Goal: Information Seeking & Learning: Learn about a topic

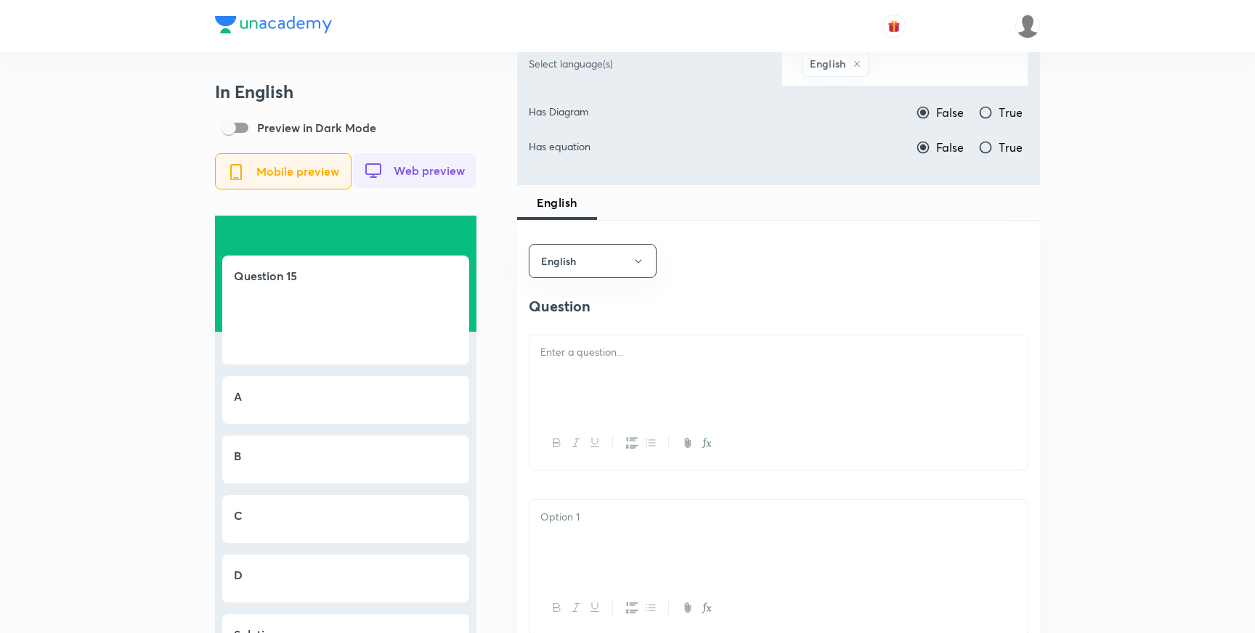
scroll to position [530, 0]
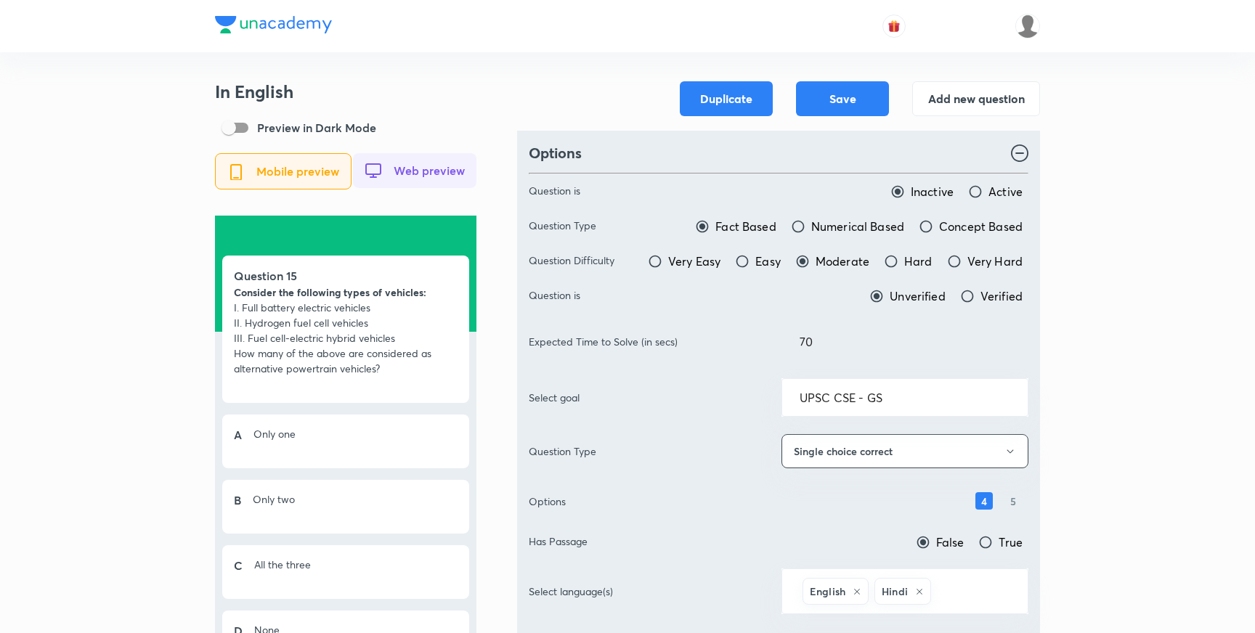
click at [1029, 32] on img at bounding box center [1027, 26] width 25 height 25
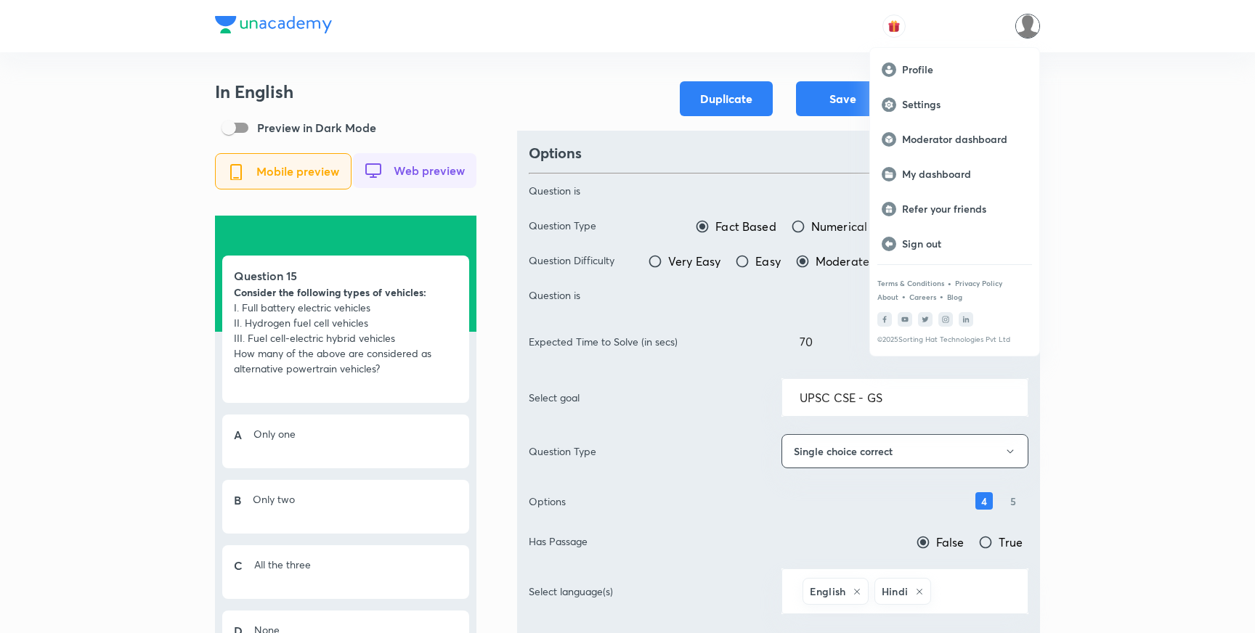
click at [276, 28] on div at bounding box center [627, 316] width 1255 height 633
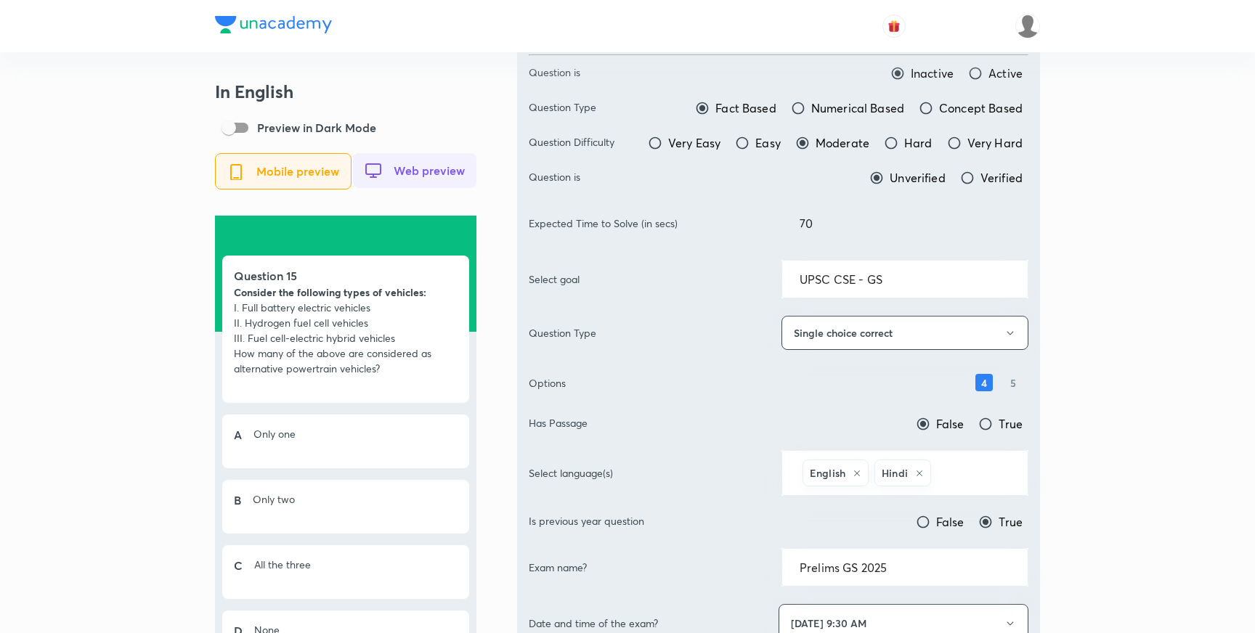
scroll to position [134, 0]
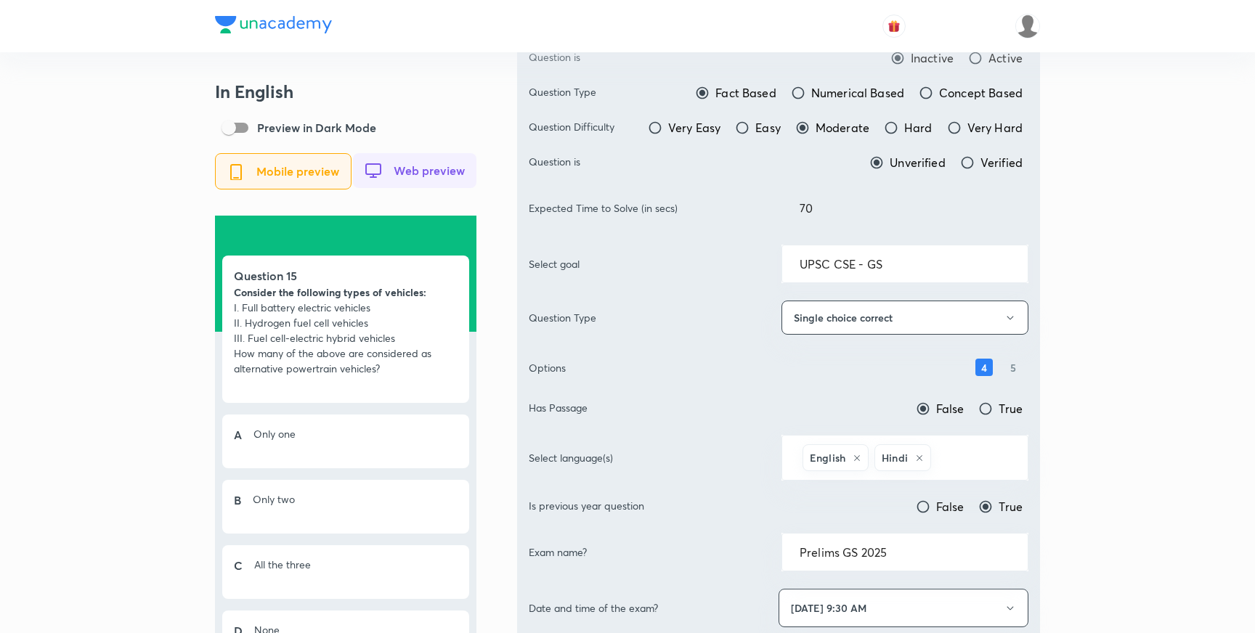
click at [903, 269] on input "UPSC CSE - GS" at bounding box center [904, 264] width 211 height 14
click at [913, 266] on input "UPSC CSE - GS" at bounding box center [904, 264] width 211 height 14
click at [882, 309] on li "UPSC CSE - GS" at bounding box center [904, 305] width 245 height 26
type input "UPSC CSE - GS"
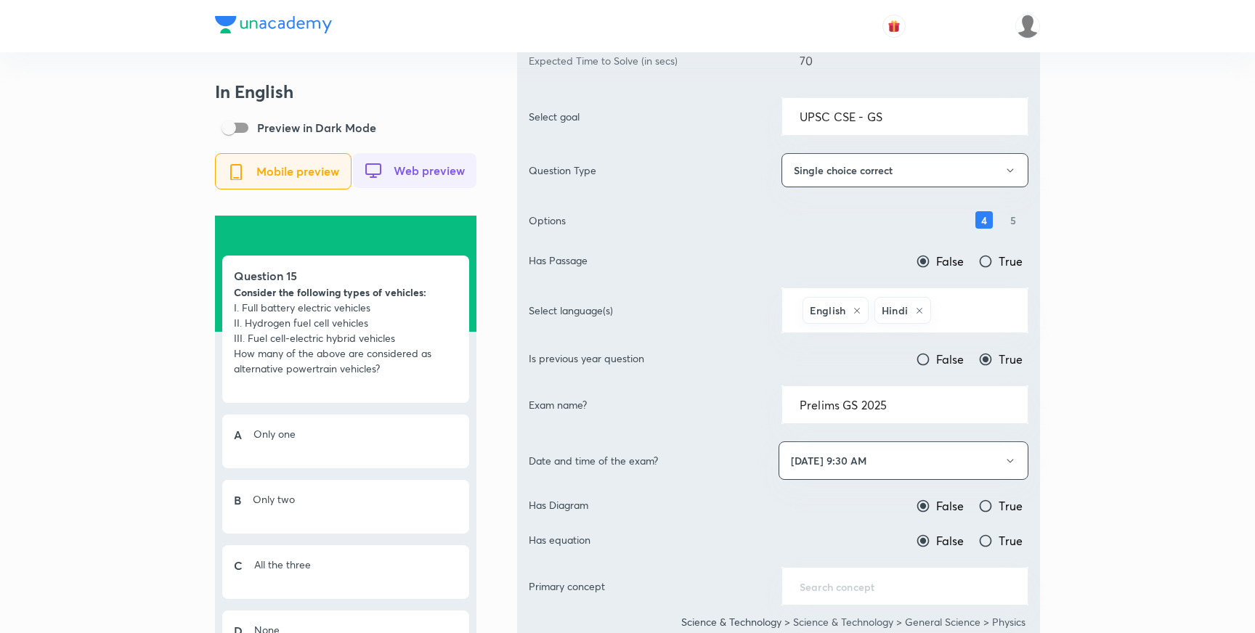
scroll to position [280, 0]
click at [264, 26] on img at bounding box center [273, 24] width 117 height 17
click at [274, 23] on img at bounding box center [273, 24] width 117 height 17
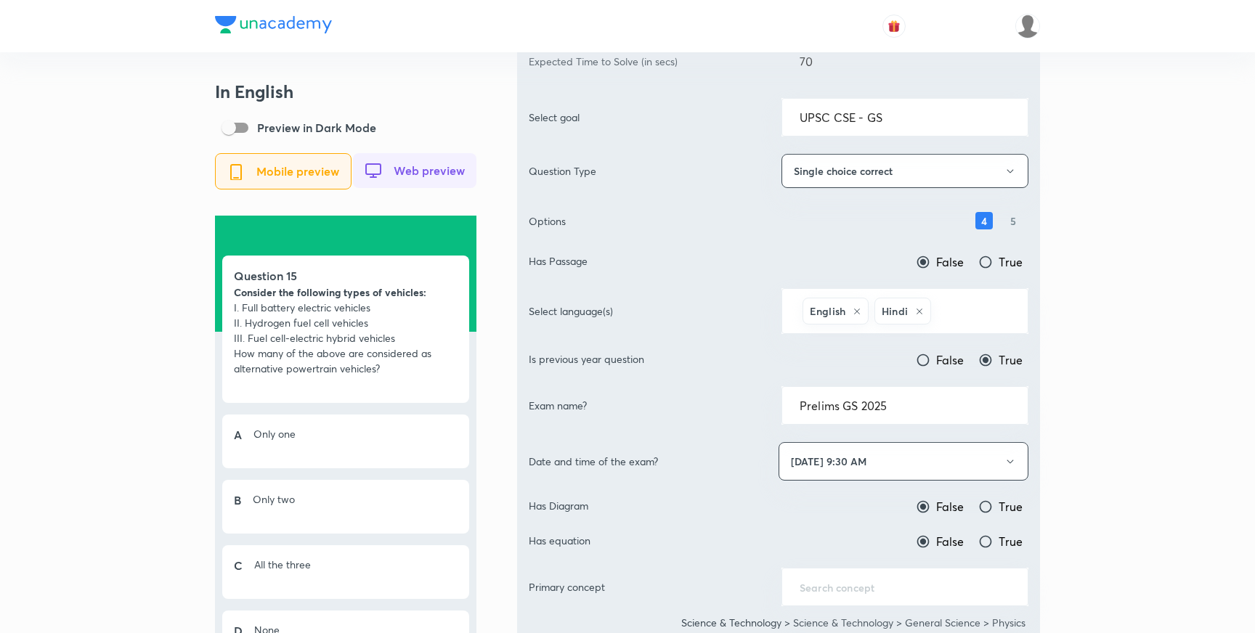
click at [274, 23] on img at bounding box center [273, 24] width 117 height 17
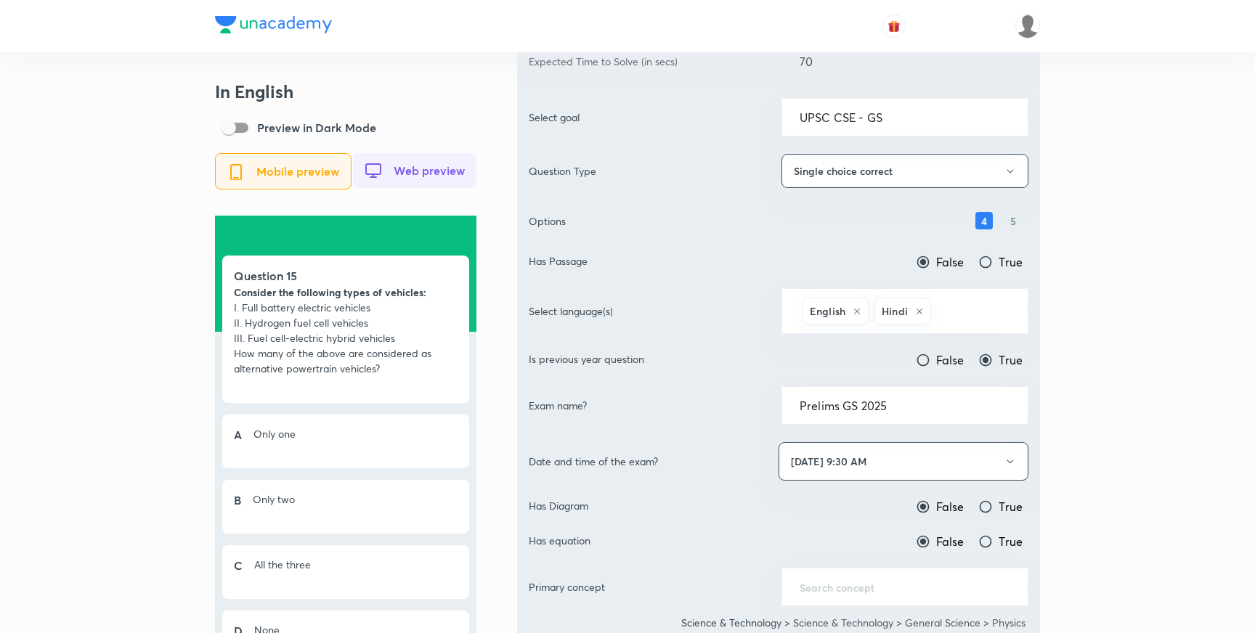
click at [274, 23] on img at bounding box center [273, 24] width 117 height 17
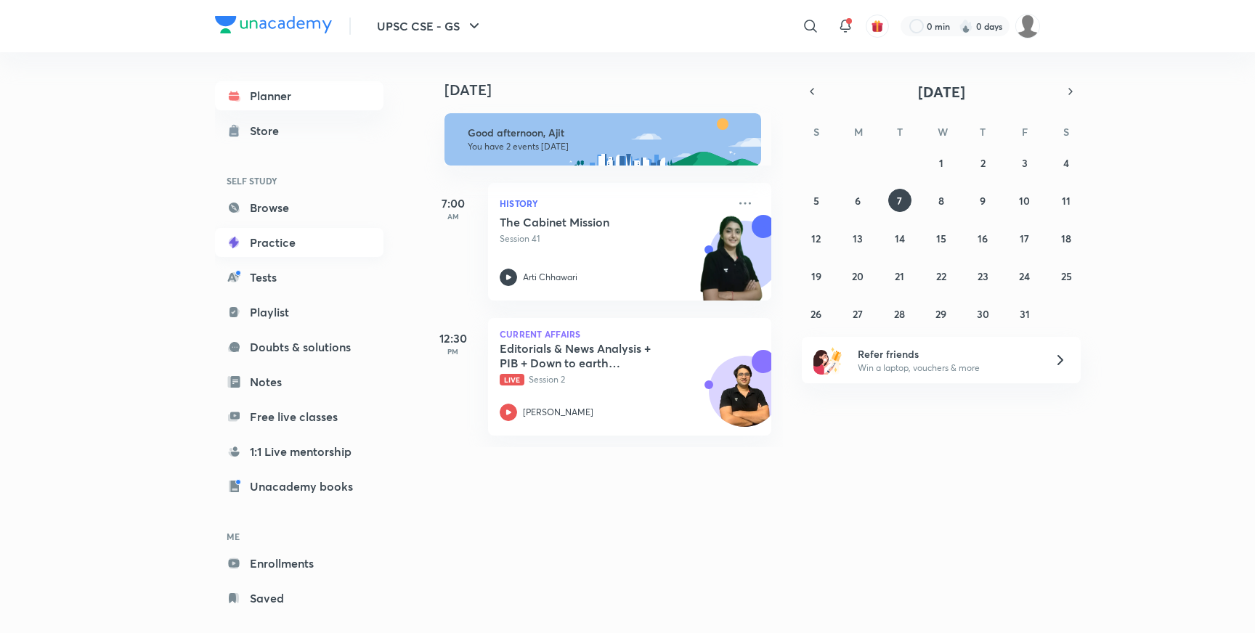
click at [270, 243] on link "Practice" at bounding box center [299, 242] width 168 height 29
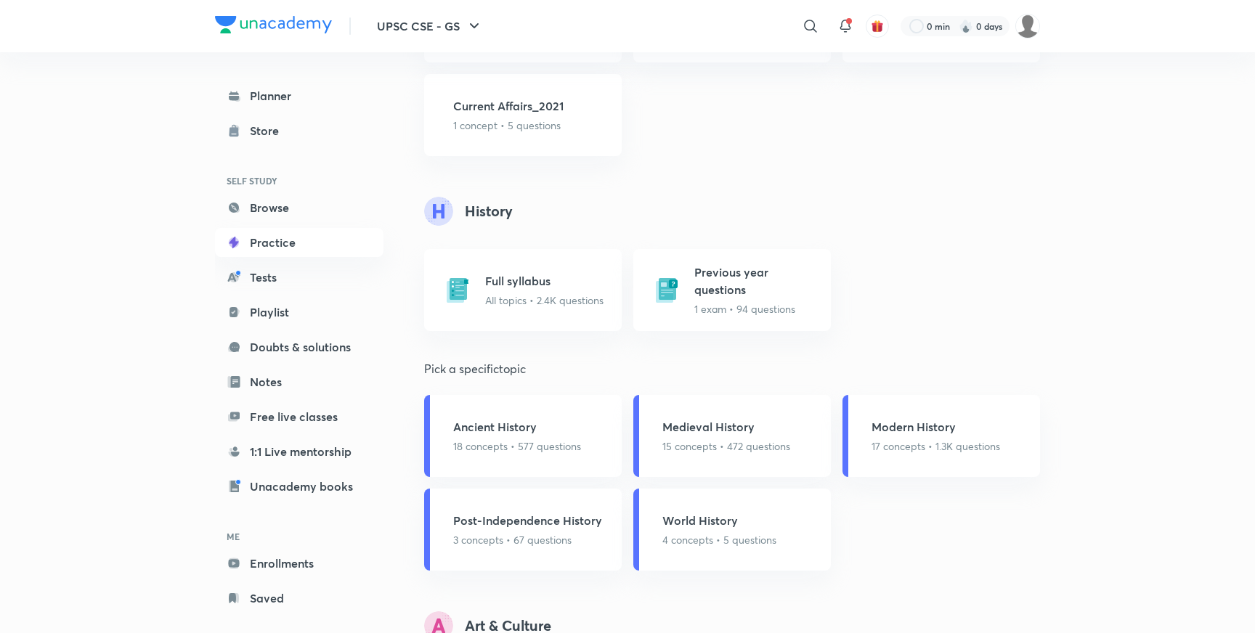
scroll to position [1197, 0]
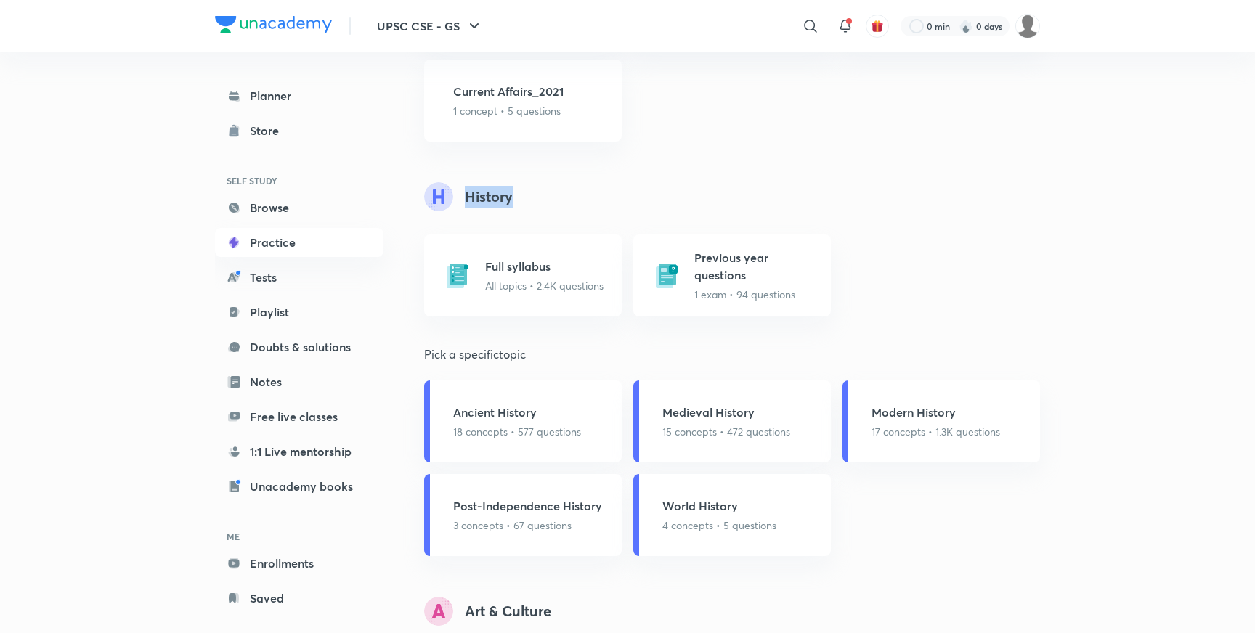
drag, startPoint x: 467, startPoint y: 197, endPoint x: 513, endPoint y: 199, distance: 46.5
click at [513, 198] on header "History" at bounding box center [732, 196] width 616 height 29
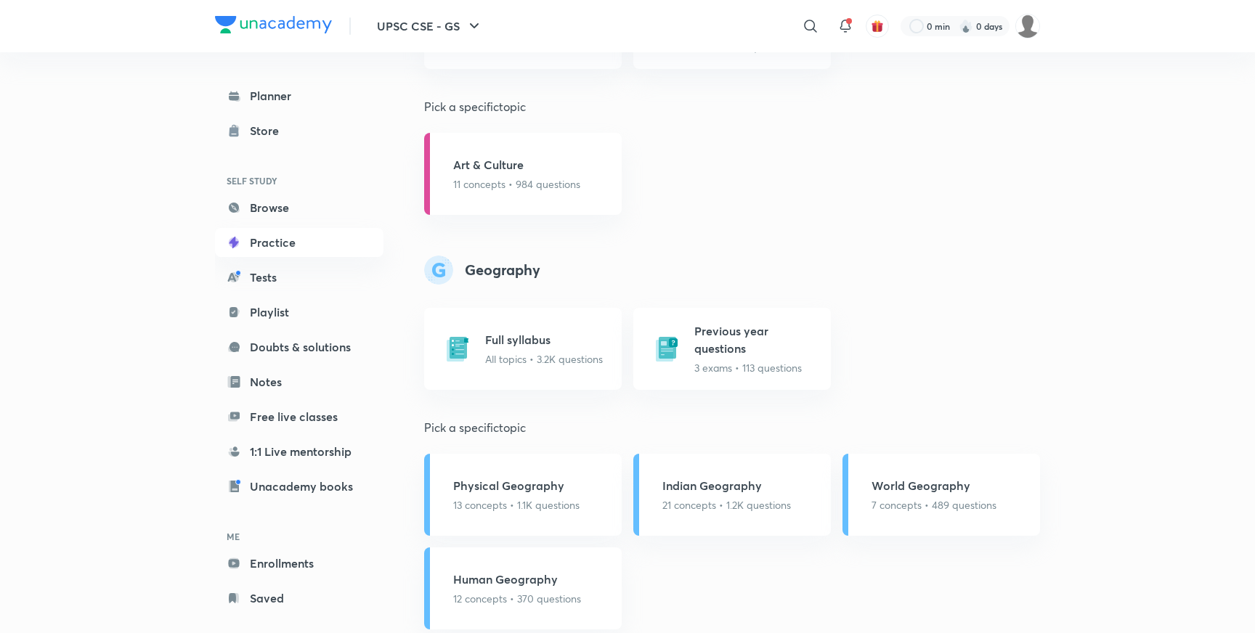
scroll to position [1864, 0]
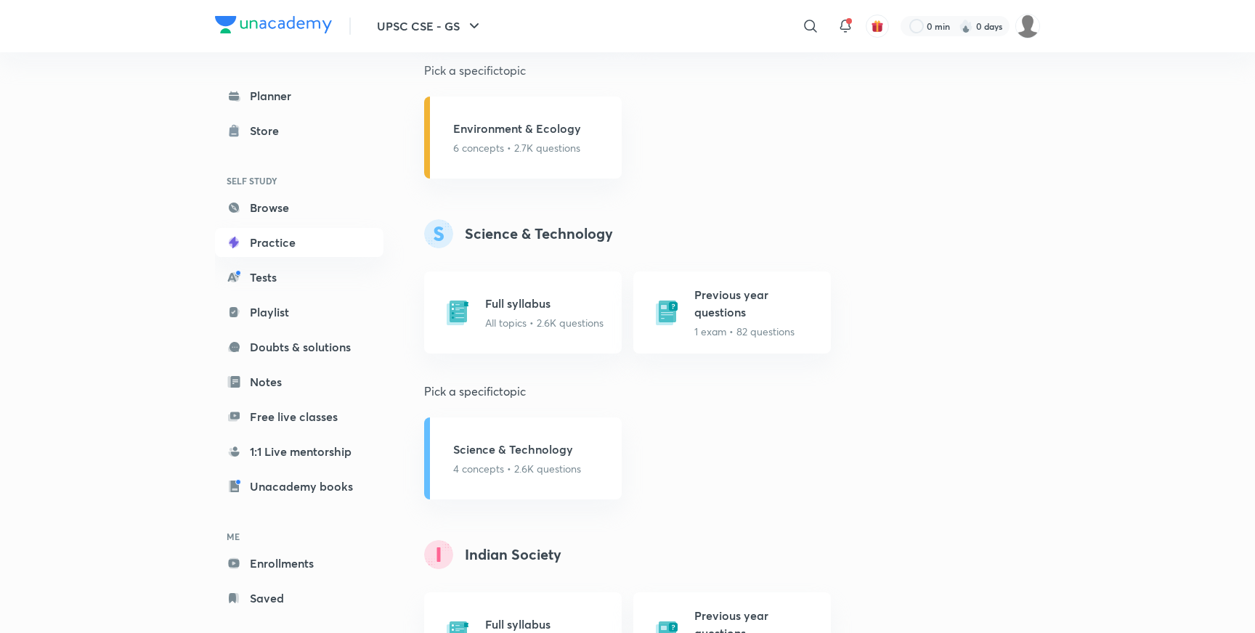
scroll to position [3290, 0]
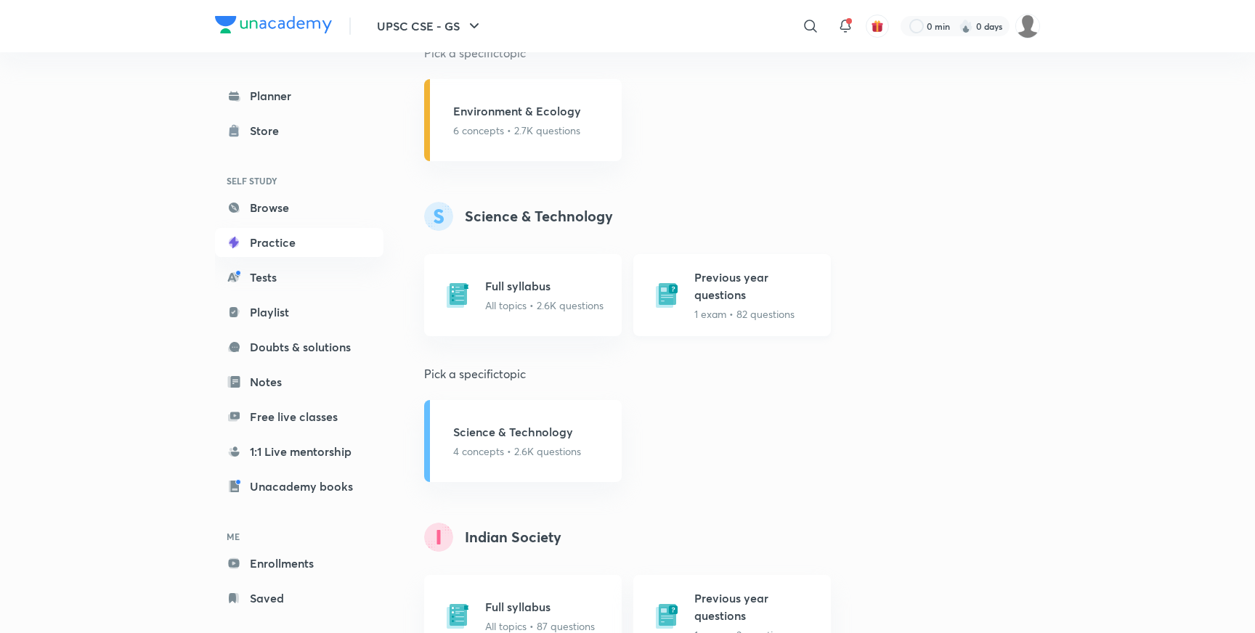
click at [722, 291] on h5 "Previous year questions" at bounding box center [758, 286] width 128 height 35
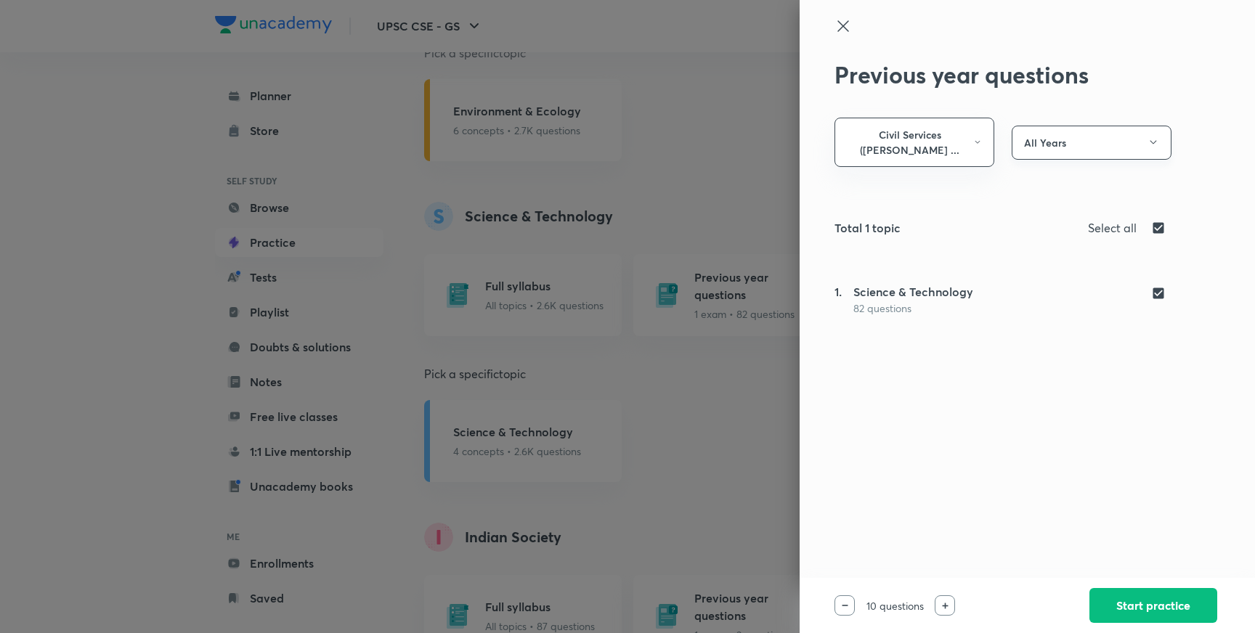
click at [1149, 137] on icon "button" at bounding box center [1153, 143] width 12 height 12
click at [126, 170] on div at bounding box center [627, 316] width 1255 height 633
click at [843, 23] on icon at bounding box center [842, 25] width 17 height 17
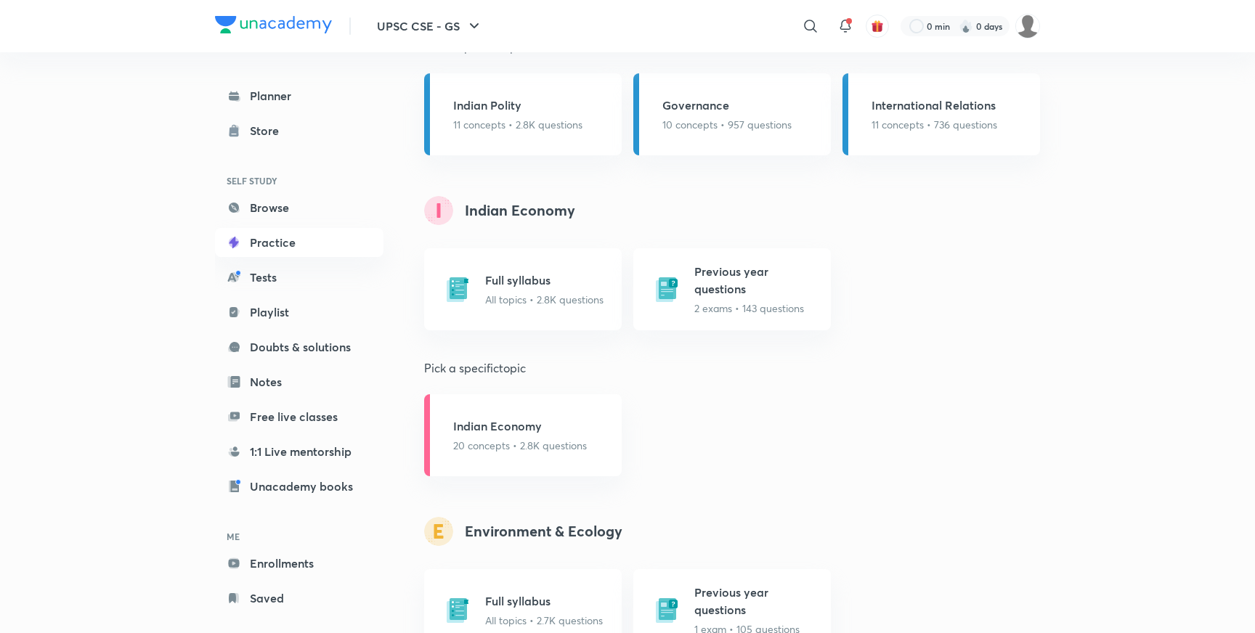
scroll to position [2573, 0]
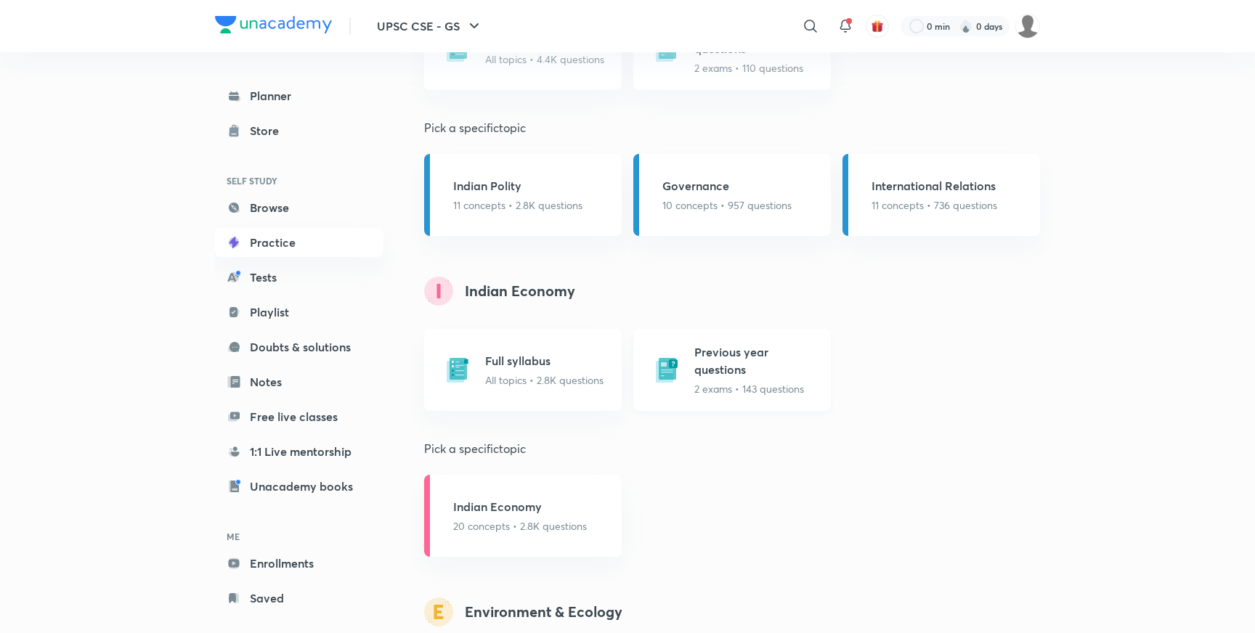
click at [739, 362] on h5 "Previous year questions" at bounding box center [758, 360] width 128 height 35
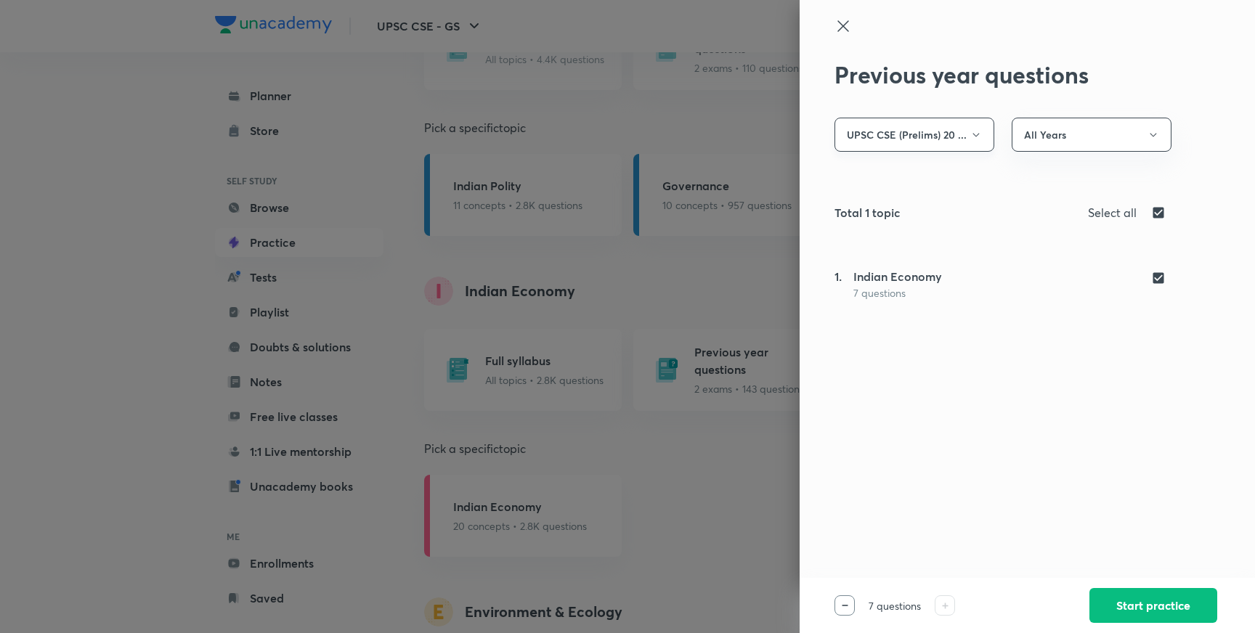
click at [978, 134] on icon "button" at bounding box center [975, 135] width 7 height 4
click at [1157, 136] on div at bounding box center [627, 316] width 1255 height 633
click at [1155, 135] on icon "button" at bounding box center [1153, 135] width 12 height 12
click at [842, 28] on div at bounding box center [627, 316] width 1255 height 633
click at [118, 109] on div at bounding box center [627, 316] width 1255 height 633
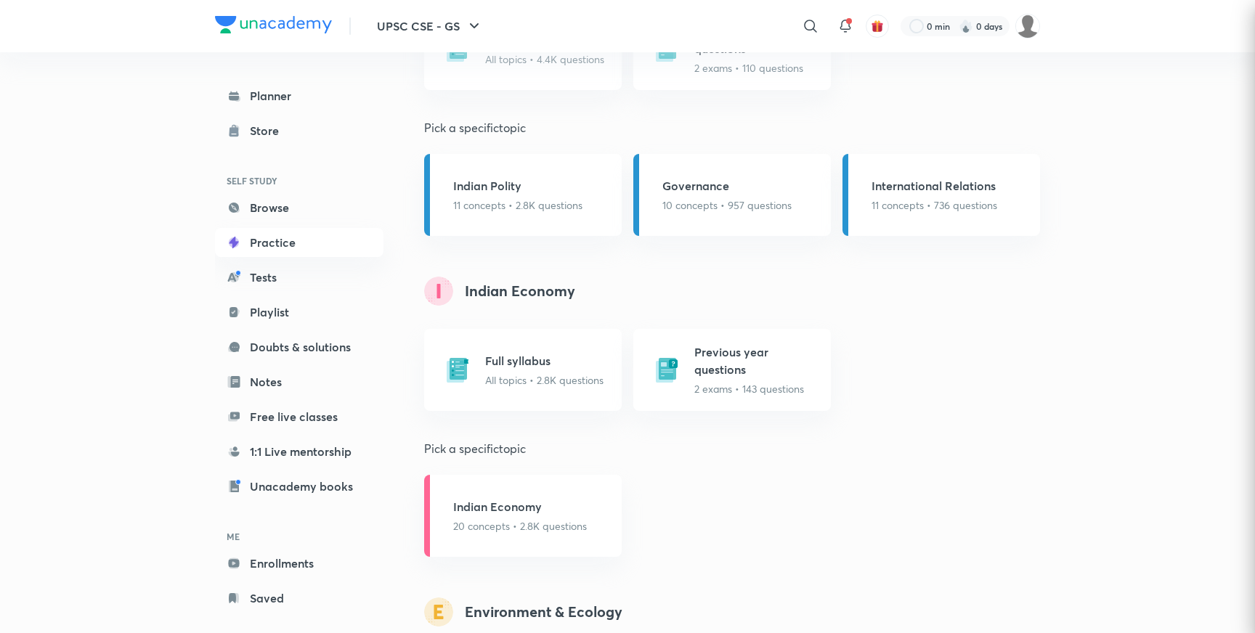
click at [118, 109] on div "UPSC CSE - GS ​ 0 min 0 days Planner Store SELF STUDY Browse Practice Tests Pla…" at bounding box center [627, 69] width 1255 height 5284
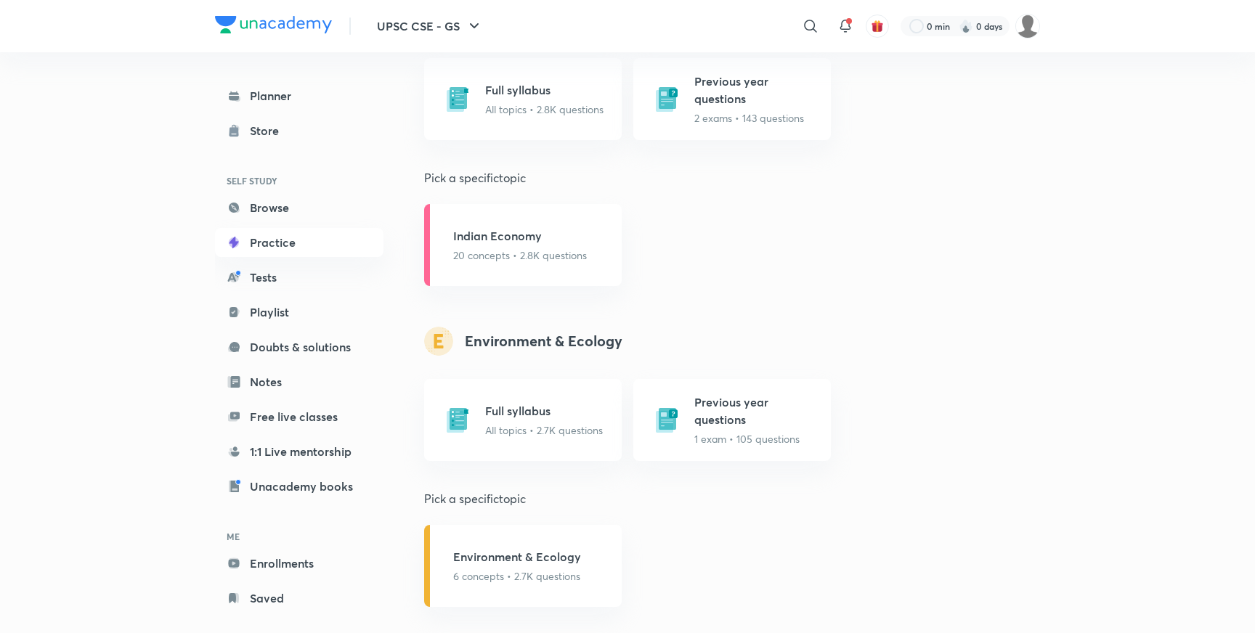
scroll to position [2865, 0]
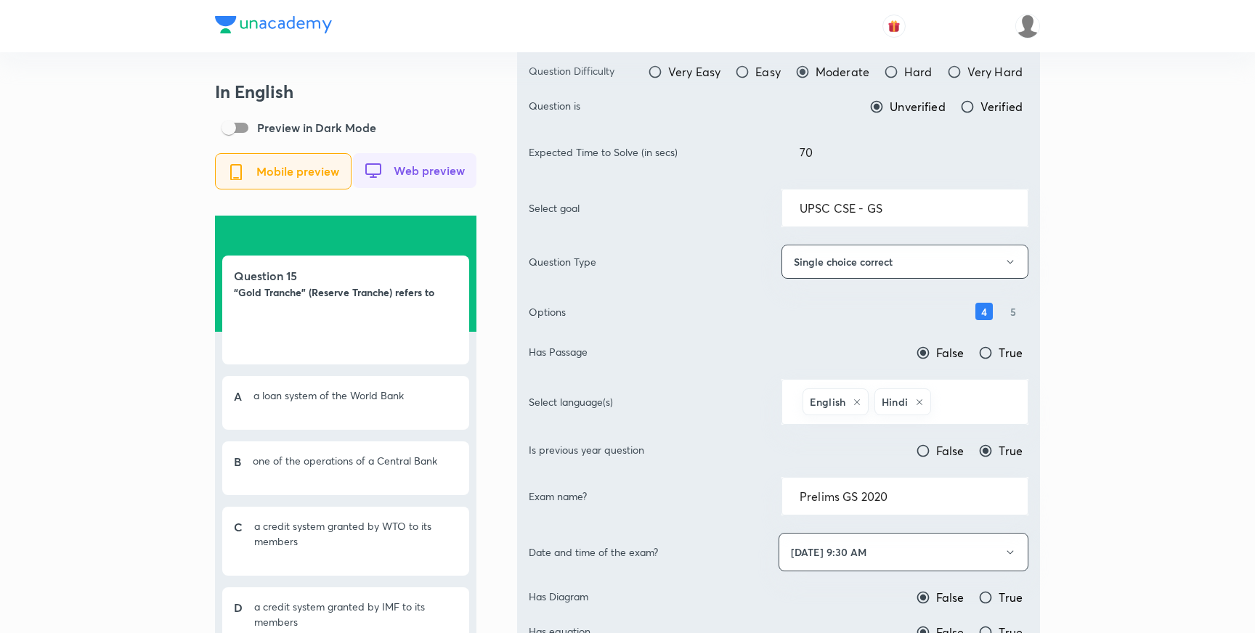
scroll to position [189, 0]
click at [744, 75] on input "Easy" at bounding box center [742, 72] width 15 height 15
radio input "true"
radio input "false"
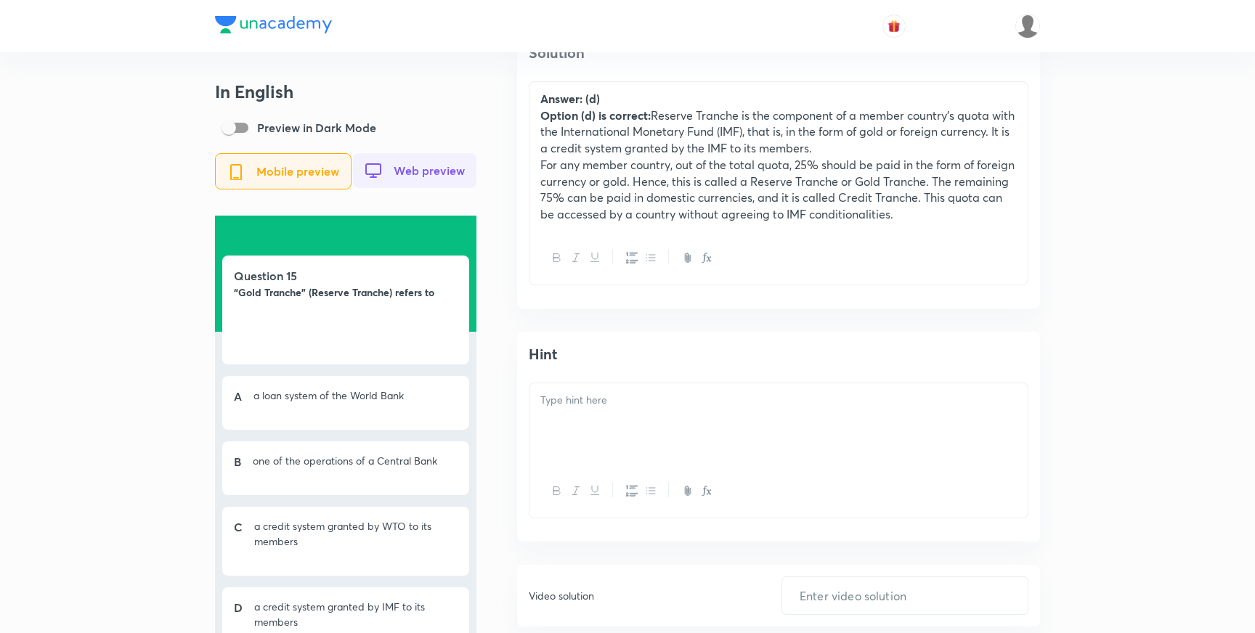
scroll to position [2100, 0]
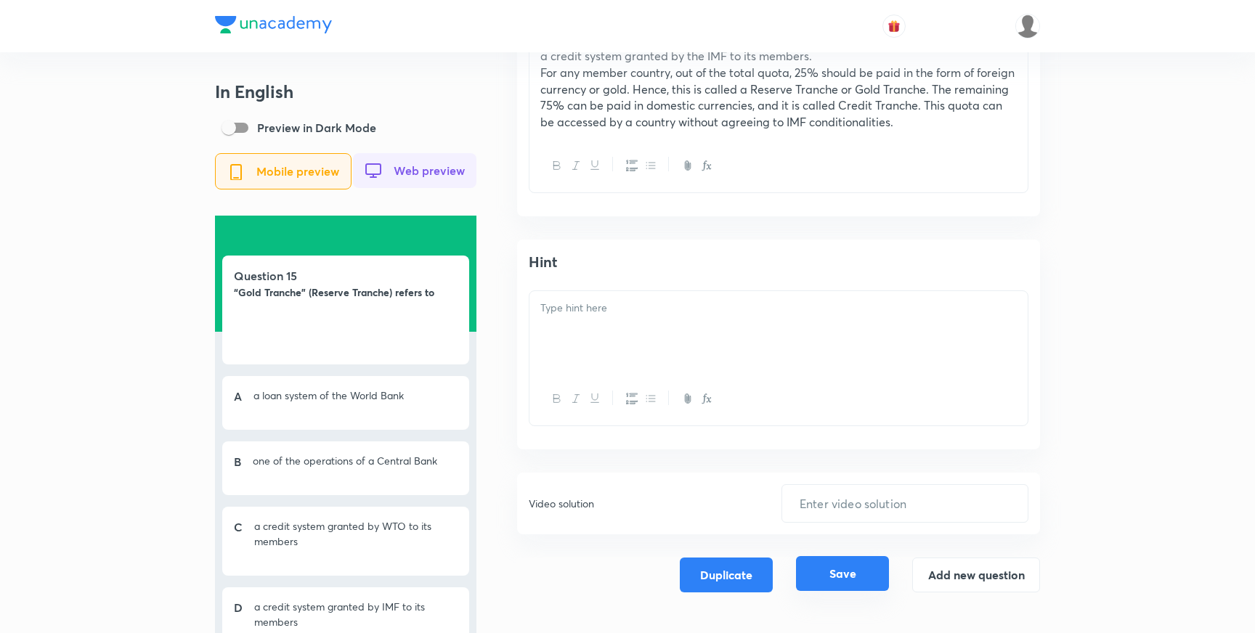
click at [850, 579] on button "Save" at bounding box center [842, 573] width 93 height 35
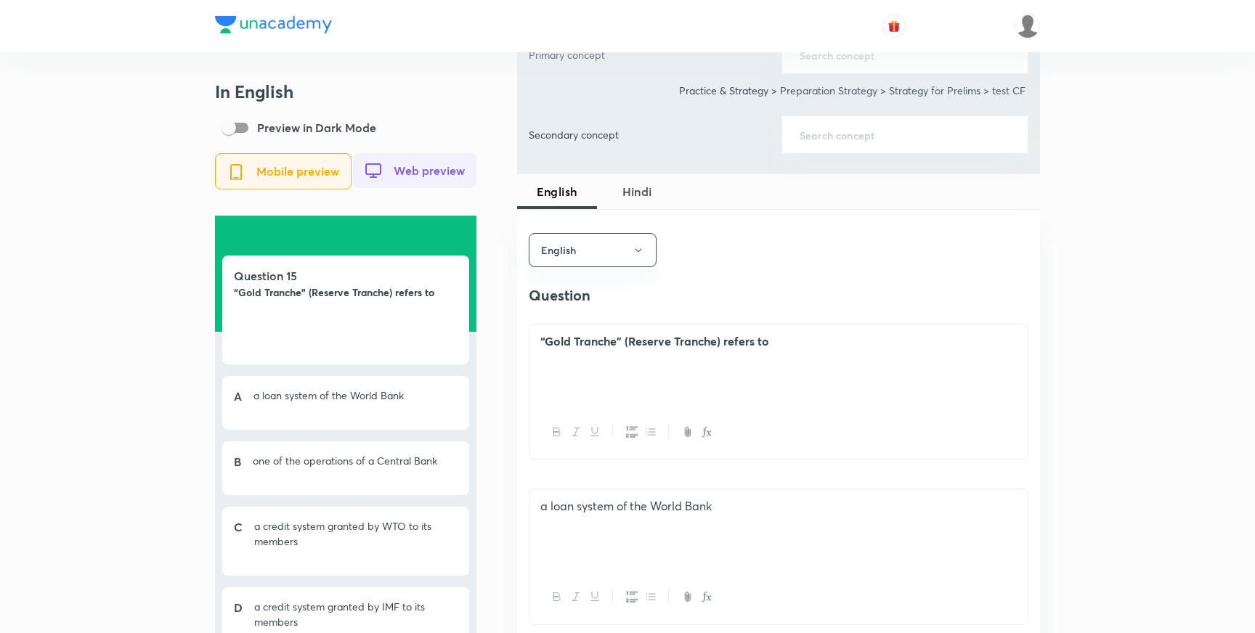
scroll to position [524, 0]
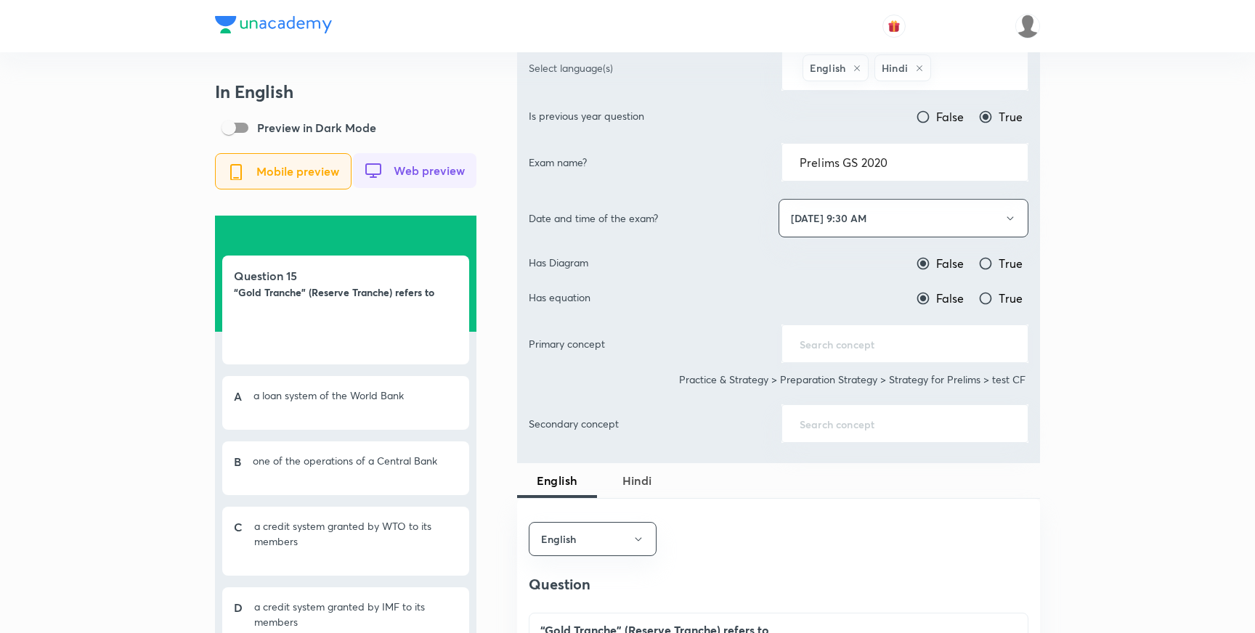
click at [821, 351] on div "​" at bounding box center [904, 344] width 247 height 38
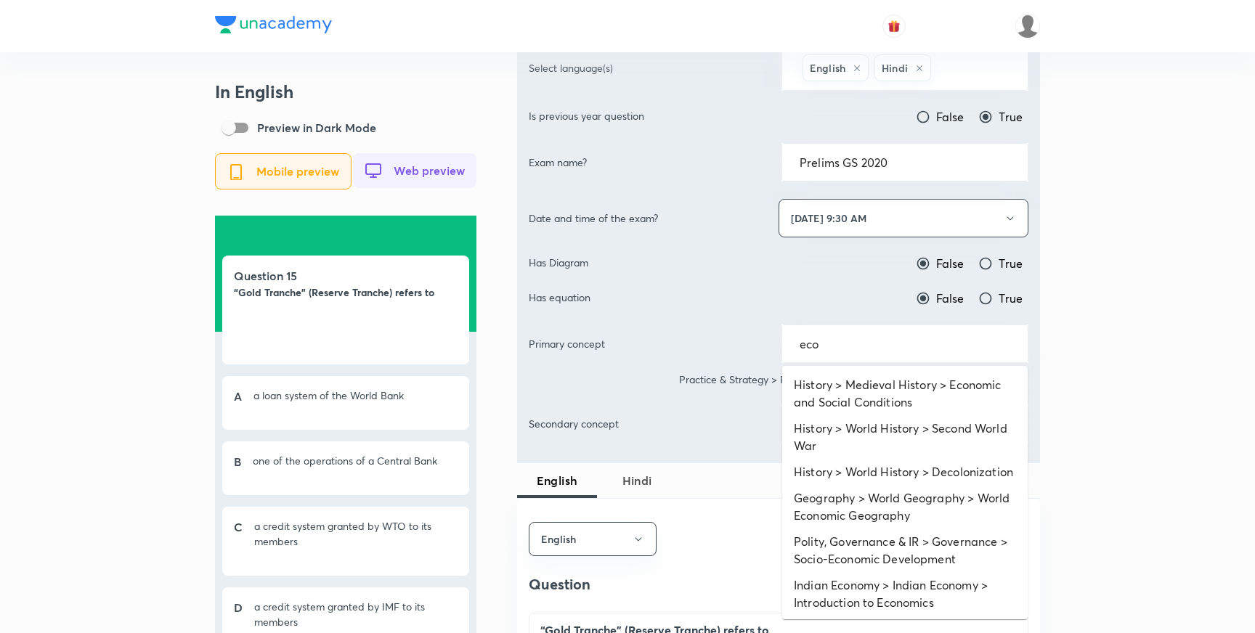
type input "eco"
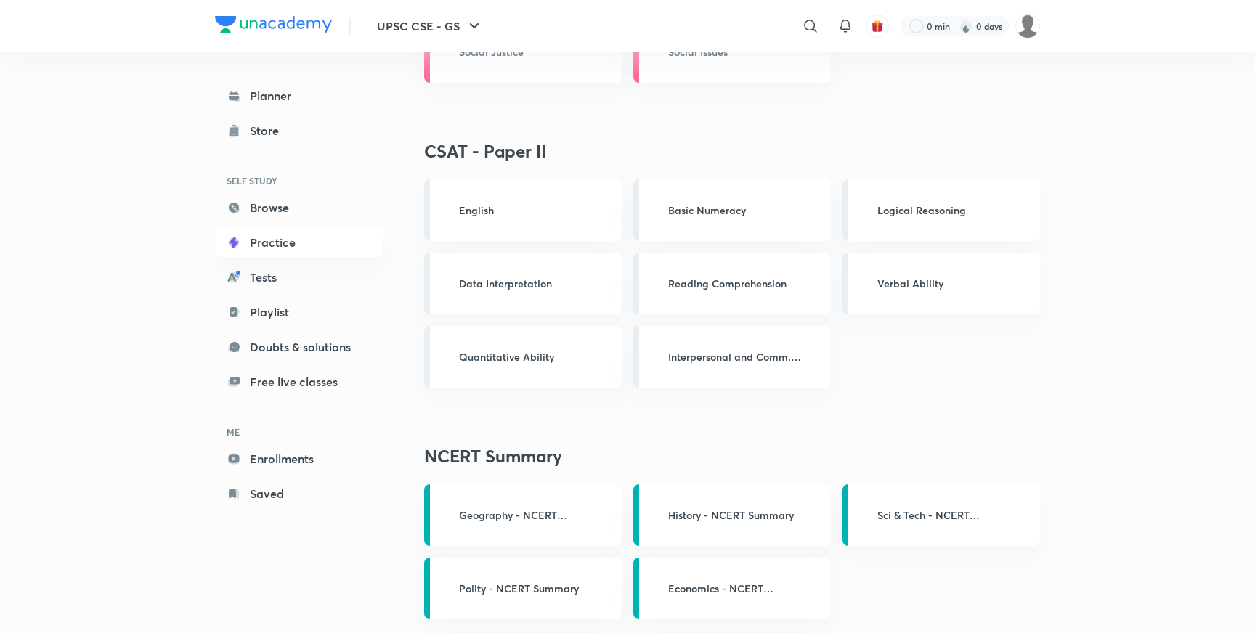
scroll to position [2393, 0]
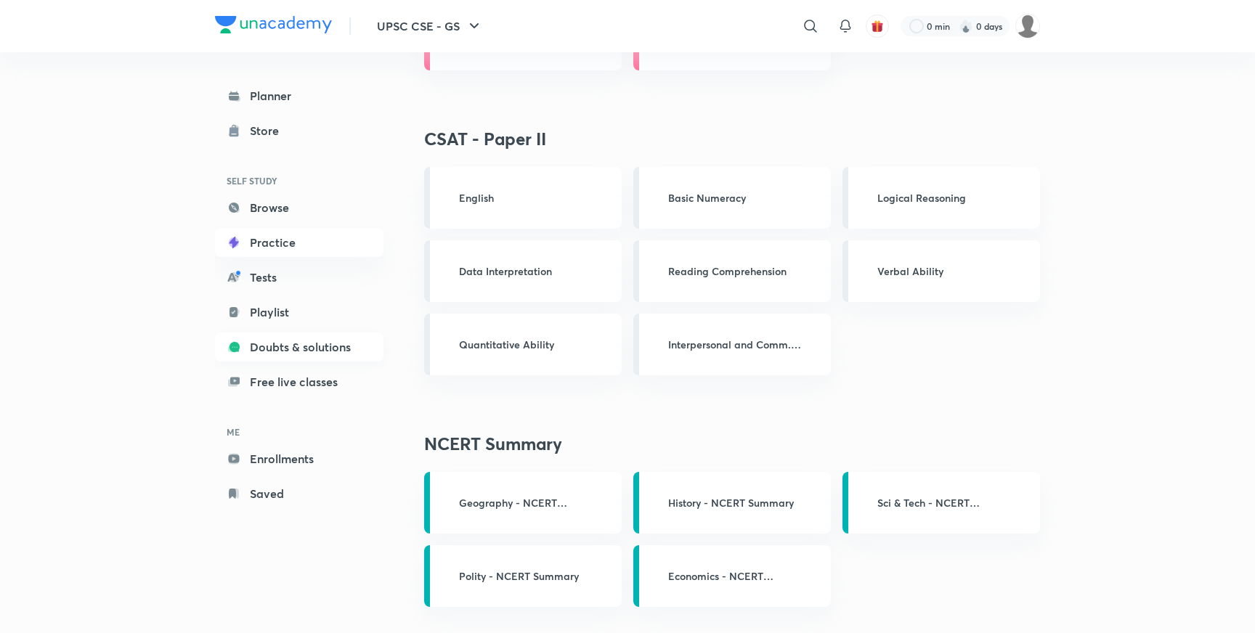
click at [334, 353] on link "Doubts & solutions" at bounding box center [299, 347] width 168 height 29
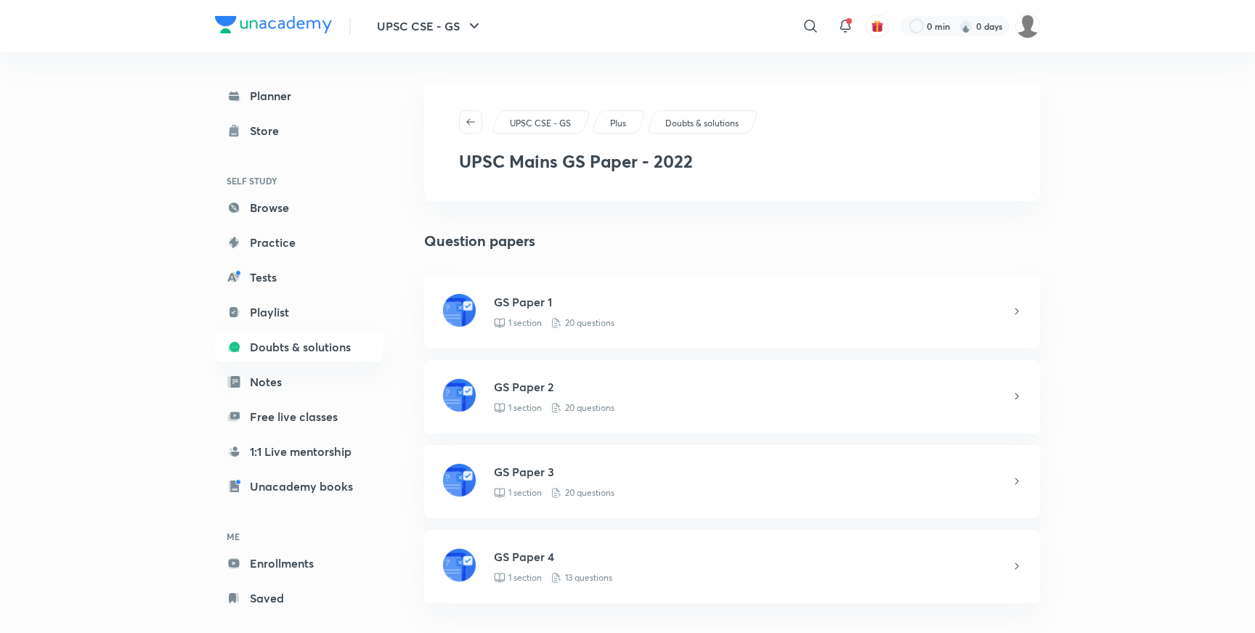
click at [629, 325] on div "1 section 20 questions" at bounding box center [752, 323] width 517 height 13
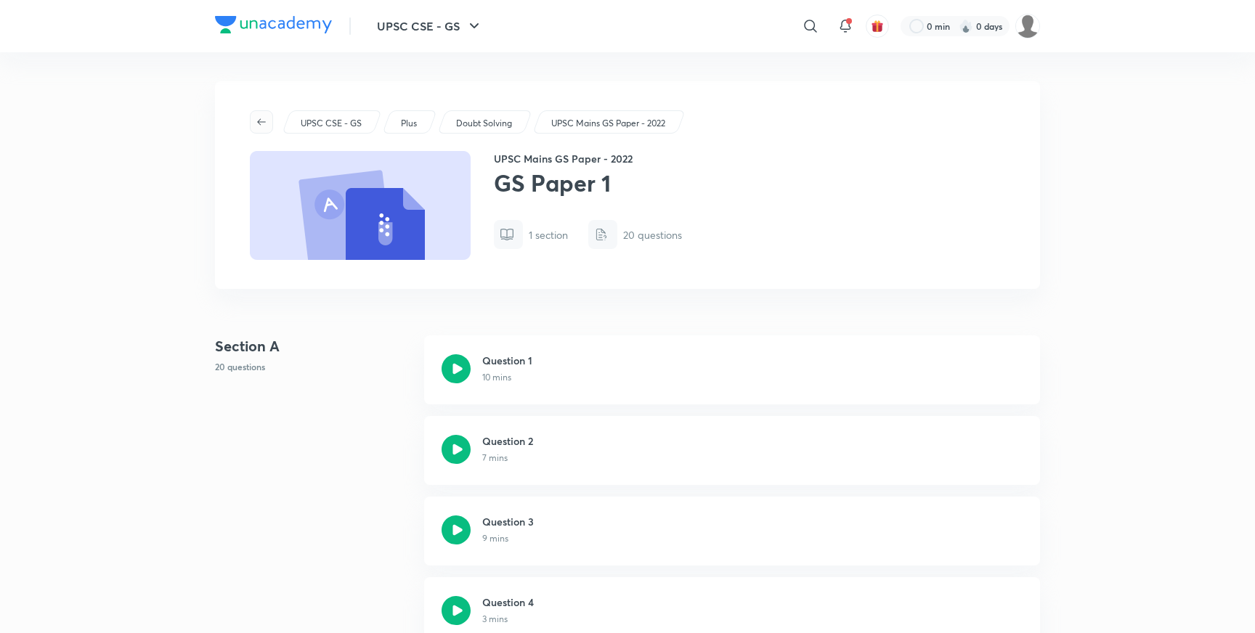
click at [259, 127] on icon "button" at bounding box center [262, 122] width 12 height 12
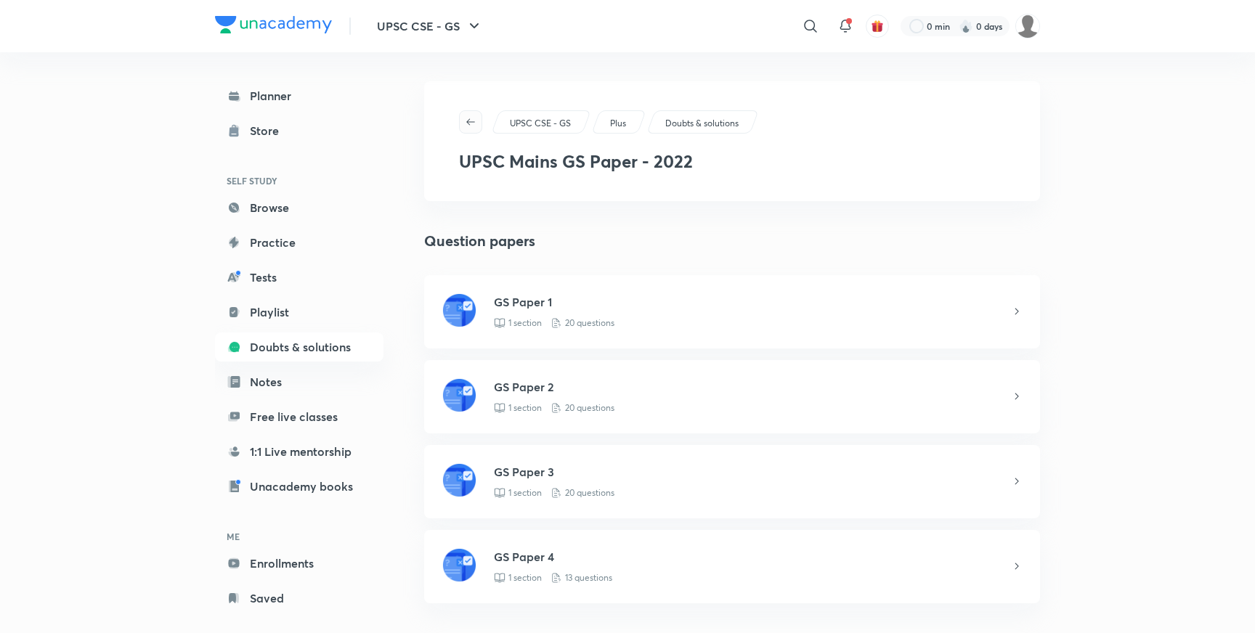
click at [475, 118] on icon "button" at bounding box center [471, 122] width 12 height 12
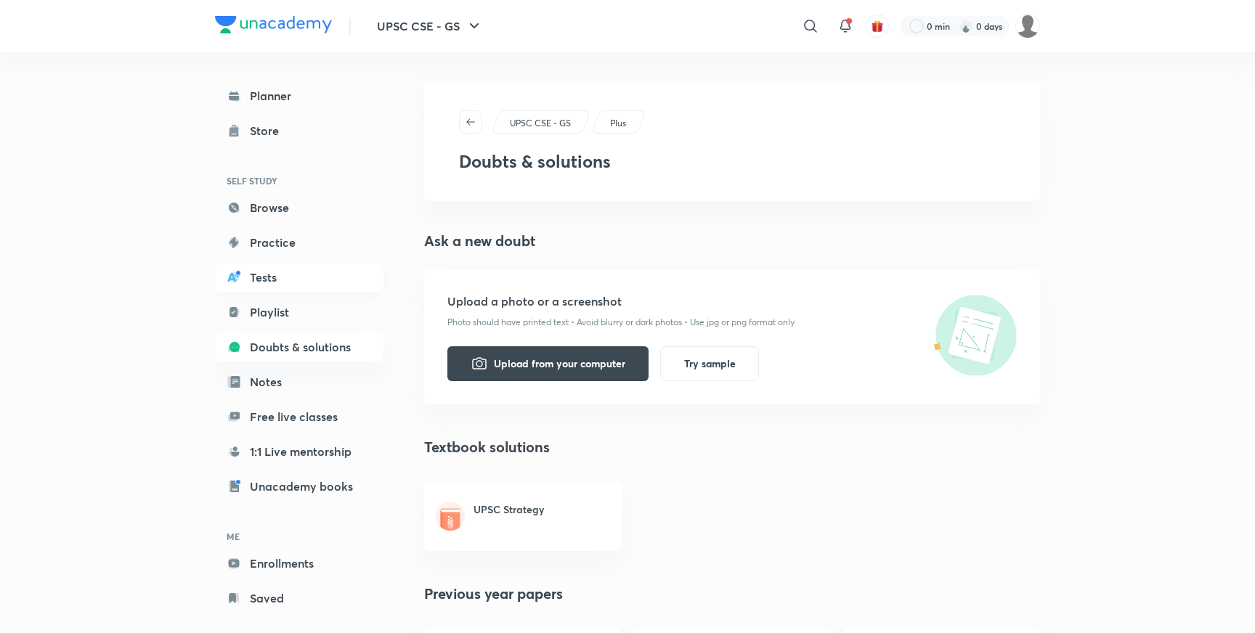
click at [301, 282] on link "Tests" at bounding box center [299, 277] width 168 height 29
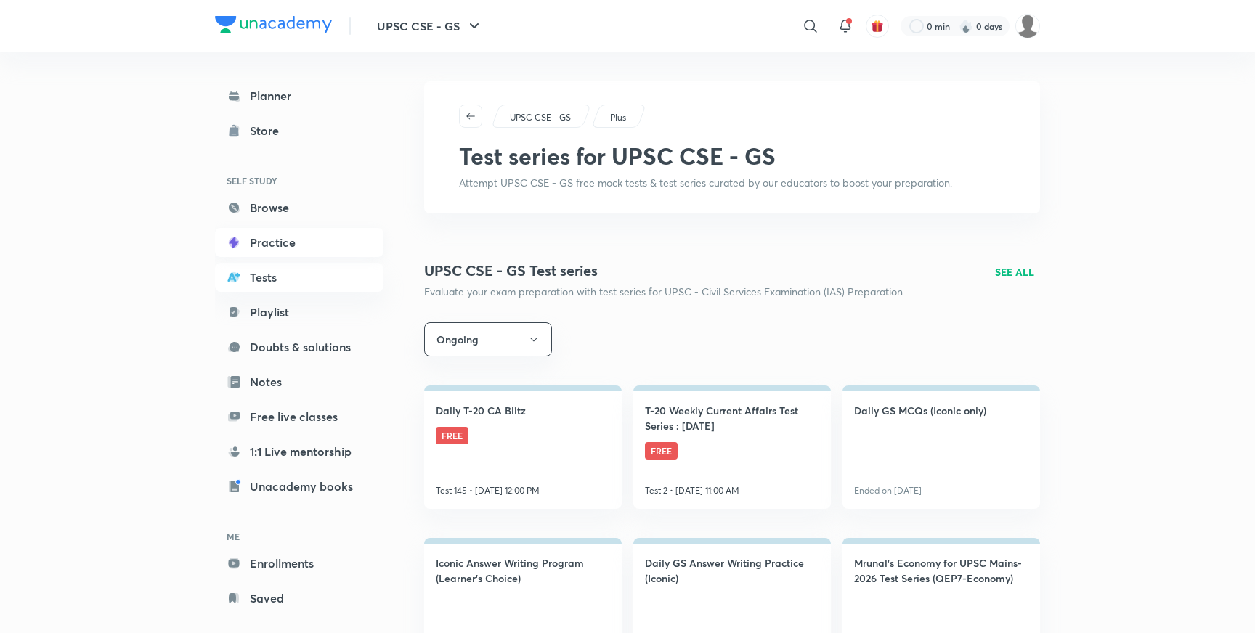
click at [280, 255] on link "Practice" at bounding box center [299, 242] width 168 height 29
click at [302, 251] on link "Practice" at bounding box center [299, 242] width 168 height 29
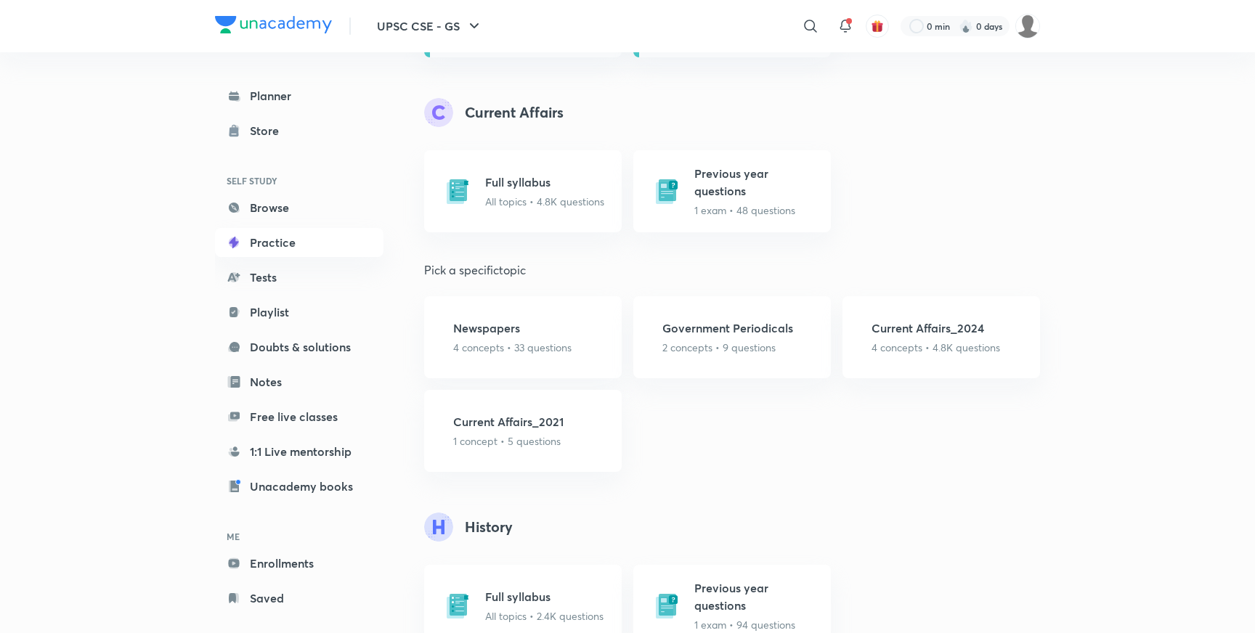
scroll to position [888, 0]
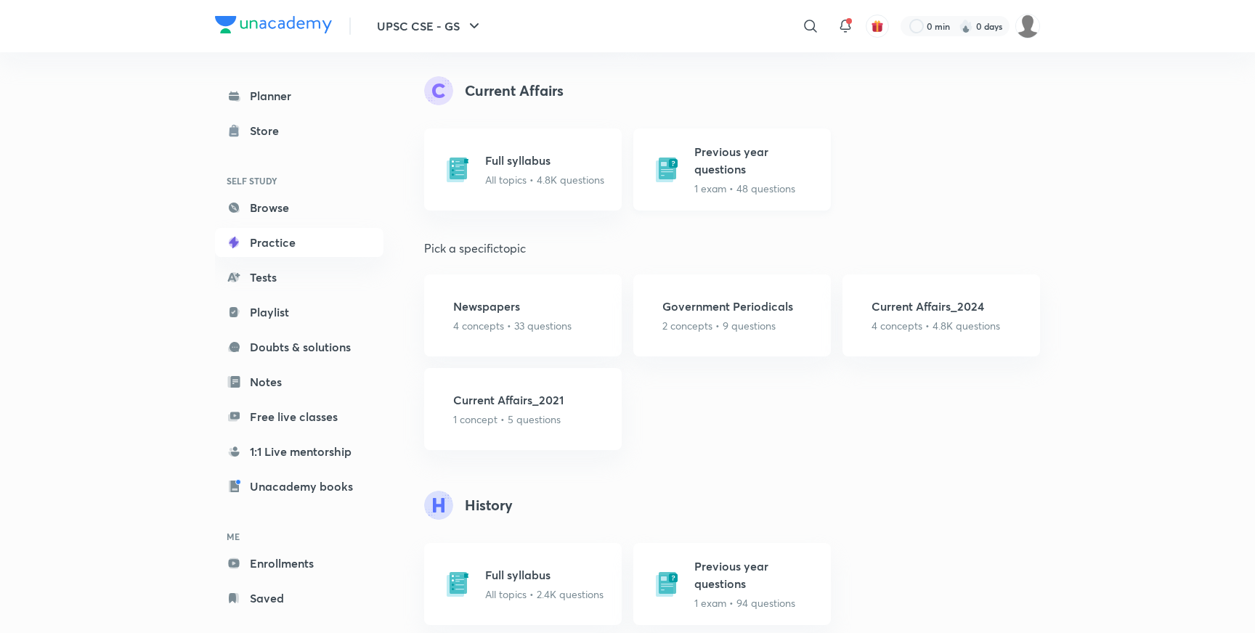
click at [749, 163] on h5 "Previous year questions" at bounding box center [758, 160] width 128 height 35
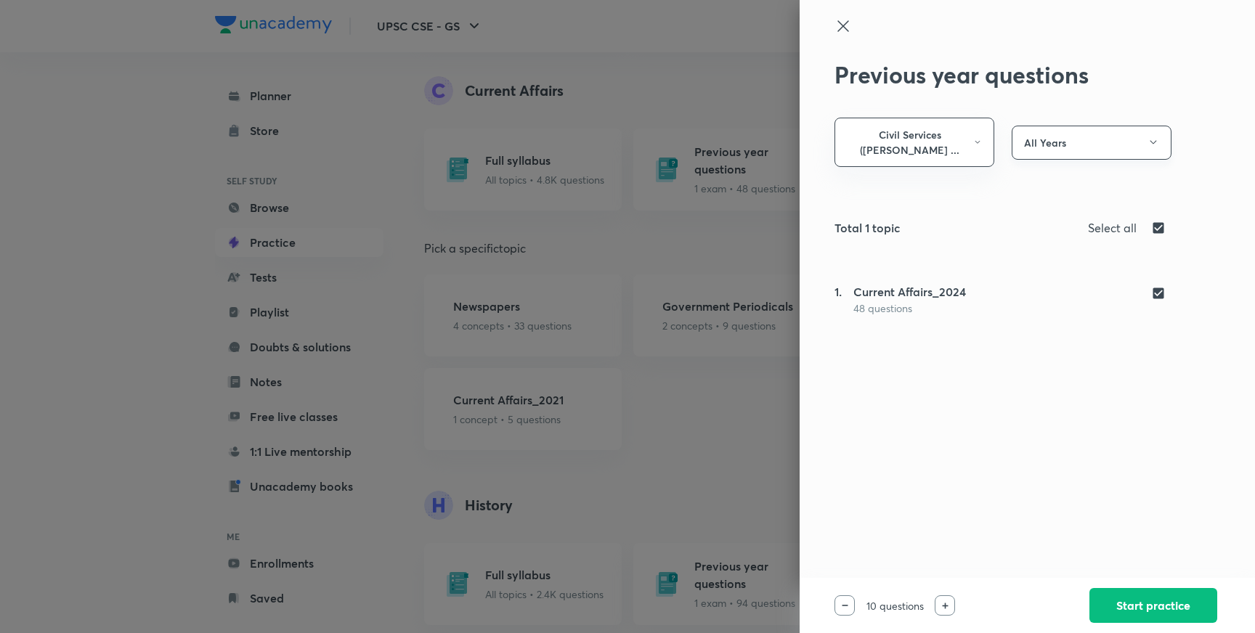
click at [1086, 135] on button "All Years" at bounding box center [1091, 143] width 160 height 34
click at [945, 179] on div at bounding box center [627, 316] width 1255 height 633
click at [920, 144] on button "Civil Services (Preli ..." at bounding box center [914, 142] width 160 height 49
click at [842, 23] on div at bounding box center [627, 316] width 1255 height 633
click at [842, 23] on icon at bounding box center [842, 25] width 17 height 17
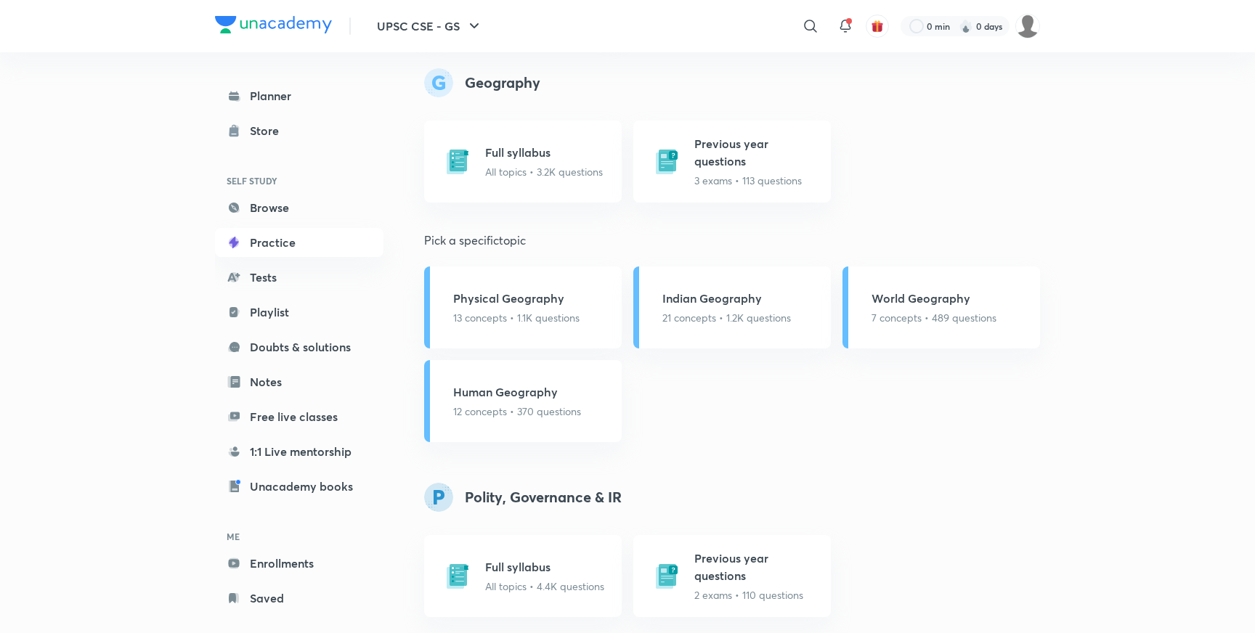
scroll to position [2050, 0]
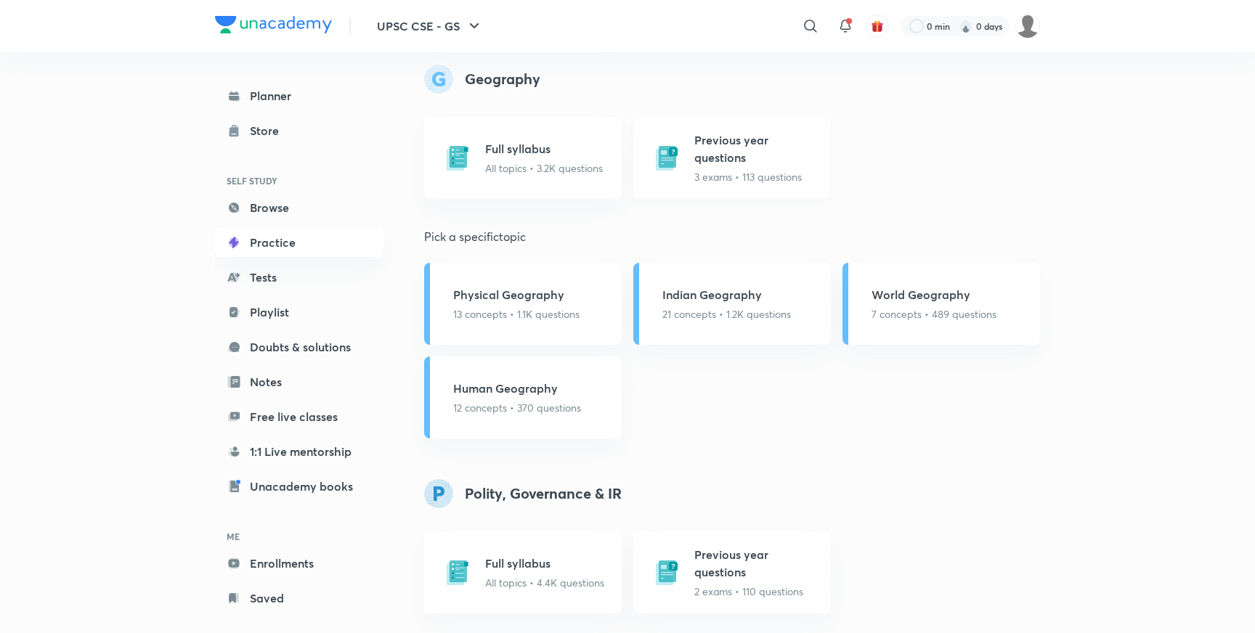
click at [760, 184] on div "Previous year questions 3 exams • 113 questions" at bounding box center [732, 158] width 198 height 82
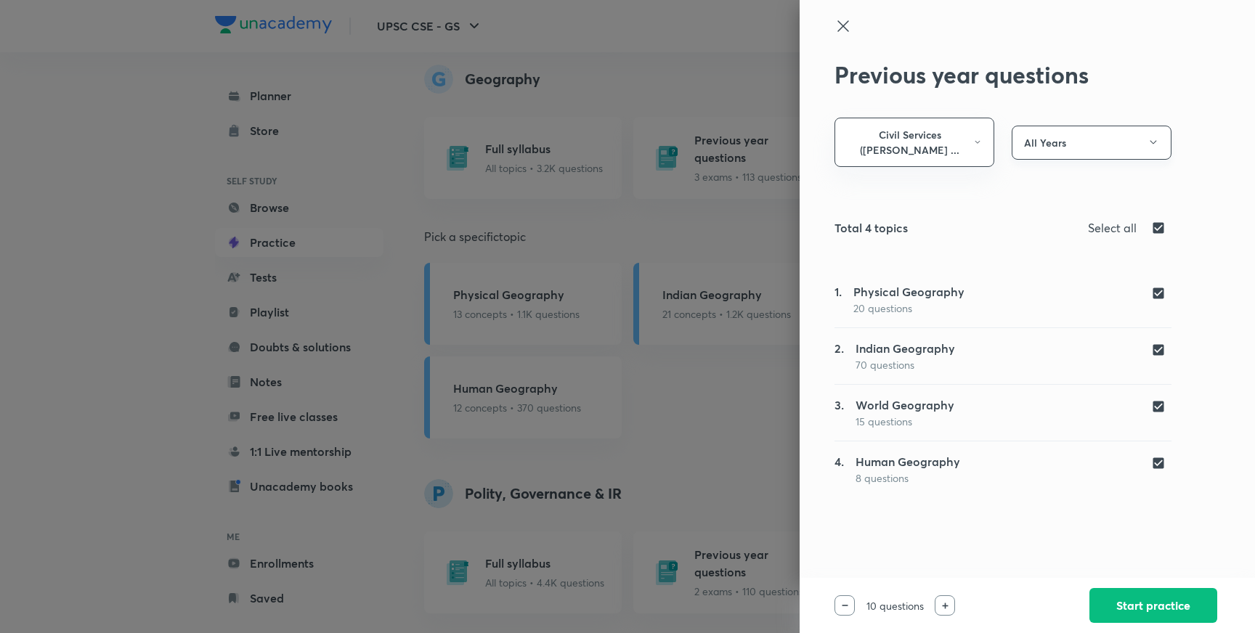
click at [1030, 142] on button "All Years" at bounding box center [1091, 143] width 160 height 34
click at [905, 163] on div at bounding box center [627, 316] width 1255 height 633
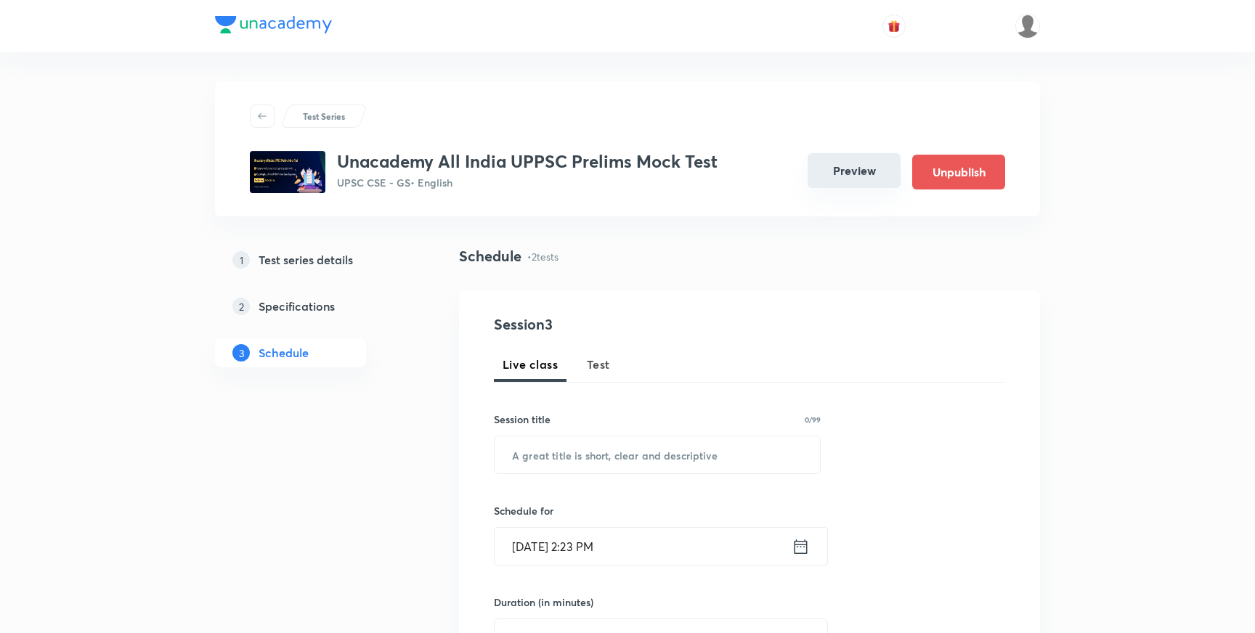
click at [856, 170] on button "Preview" at bounding box center [853, 170] width 93 height 35
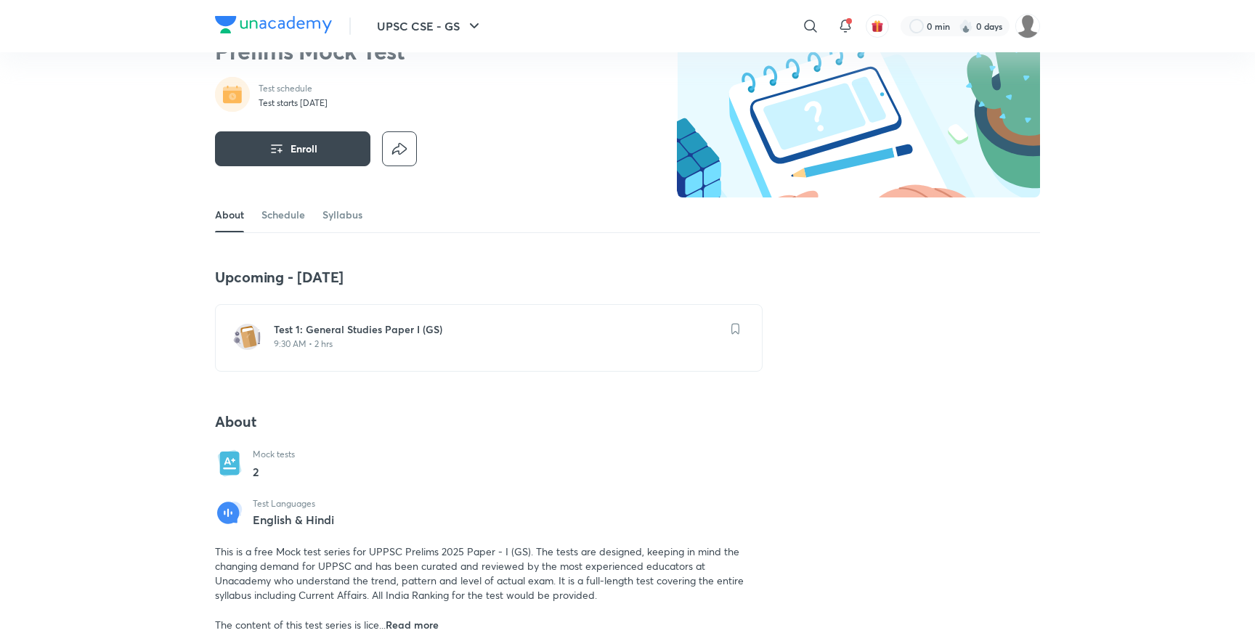
scroll to position [95, 0]
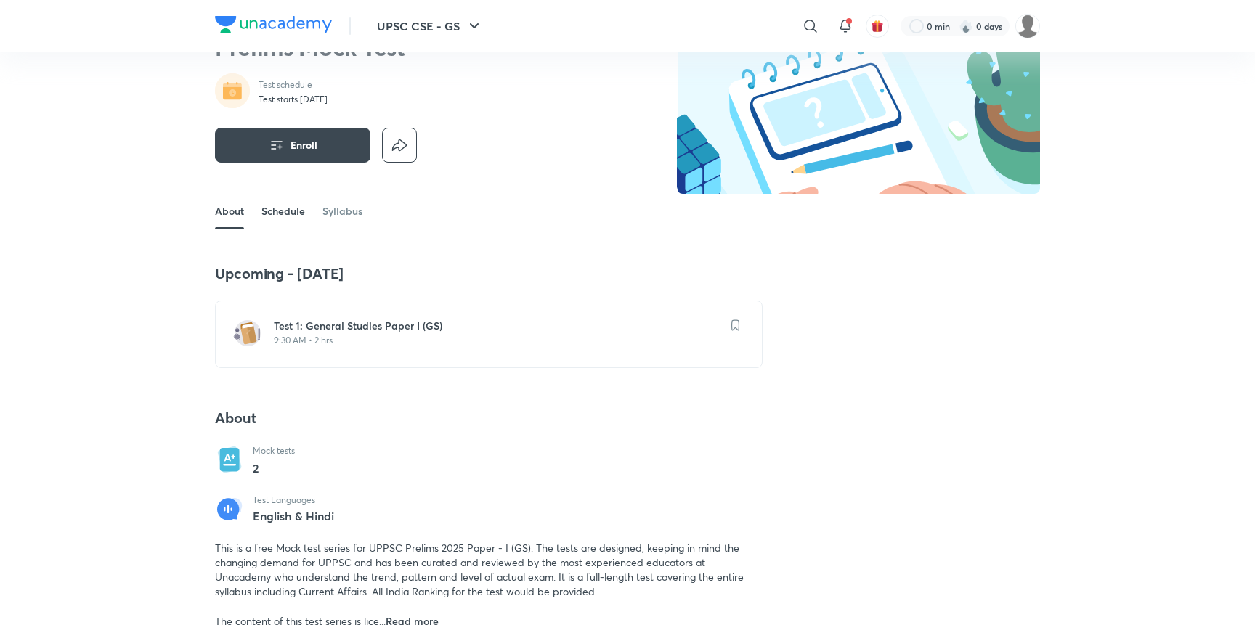
click at [275, 211] on link "Schedule" at bounding box center [283, 211] width 44 height 35
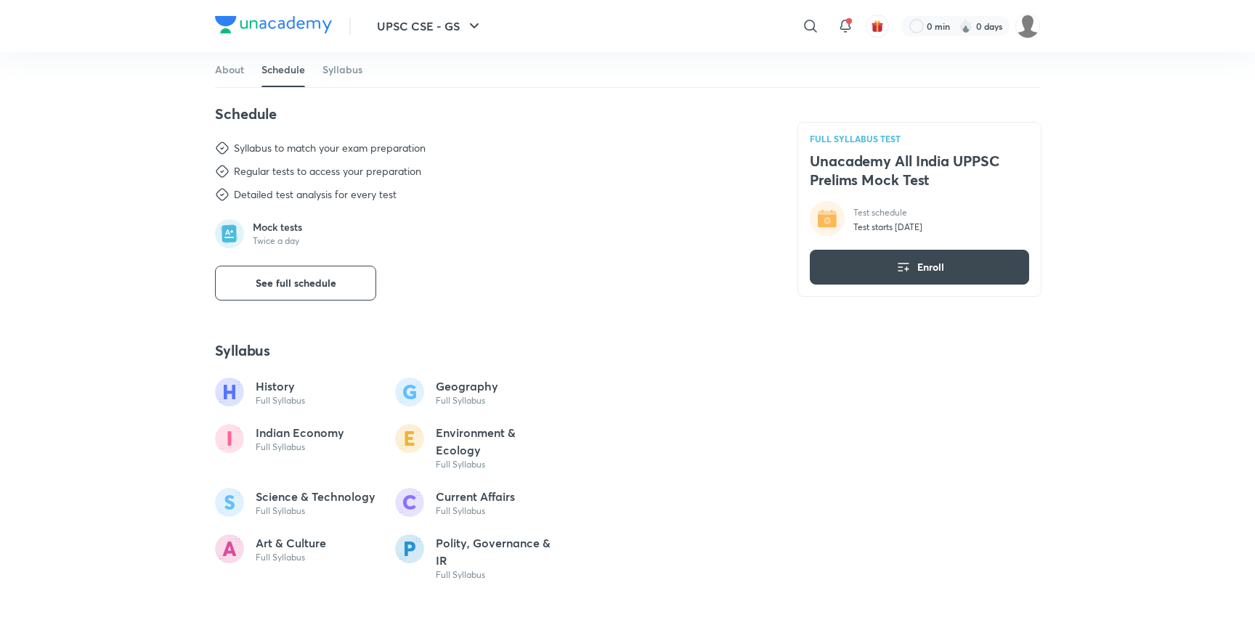
scroll to position [663, 0]
click at [341, 285] on button "See full schedule" at bounding box center [295, 280] width 161 height 35
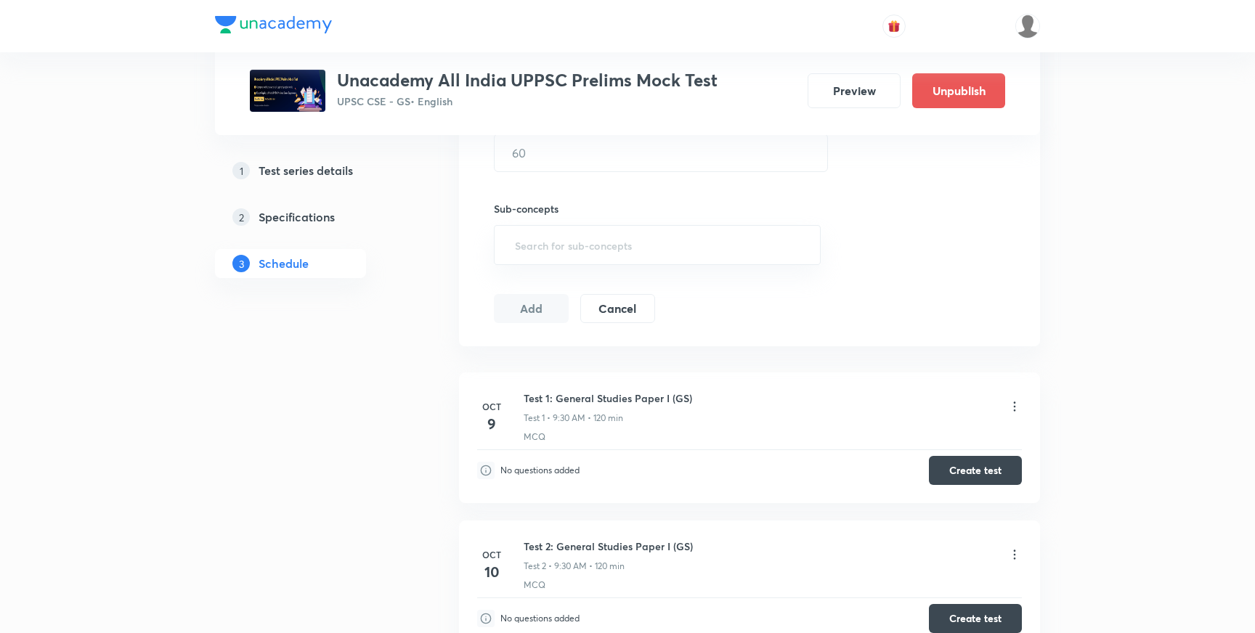
scroll to position [598, 0]
